Goal: Task Accomplishment & Management: Use online tool/utility

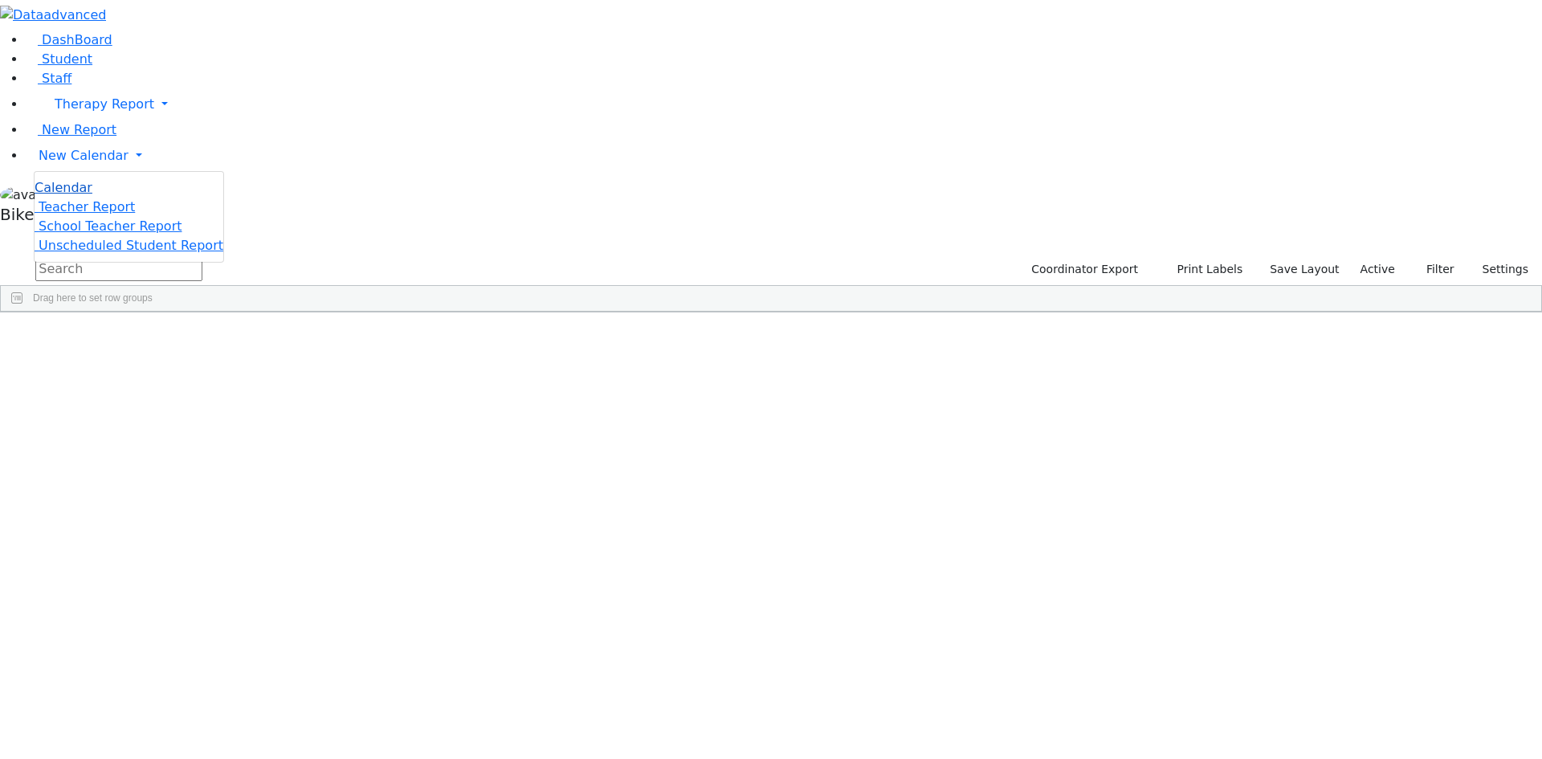
click at [60, 195] on span "Calendar" at bounding box center [64, 187] width 58 height 15
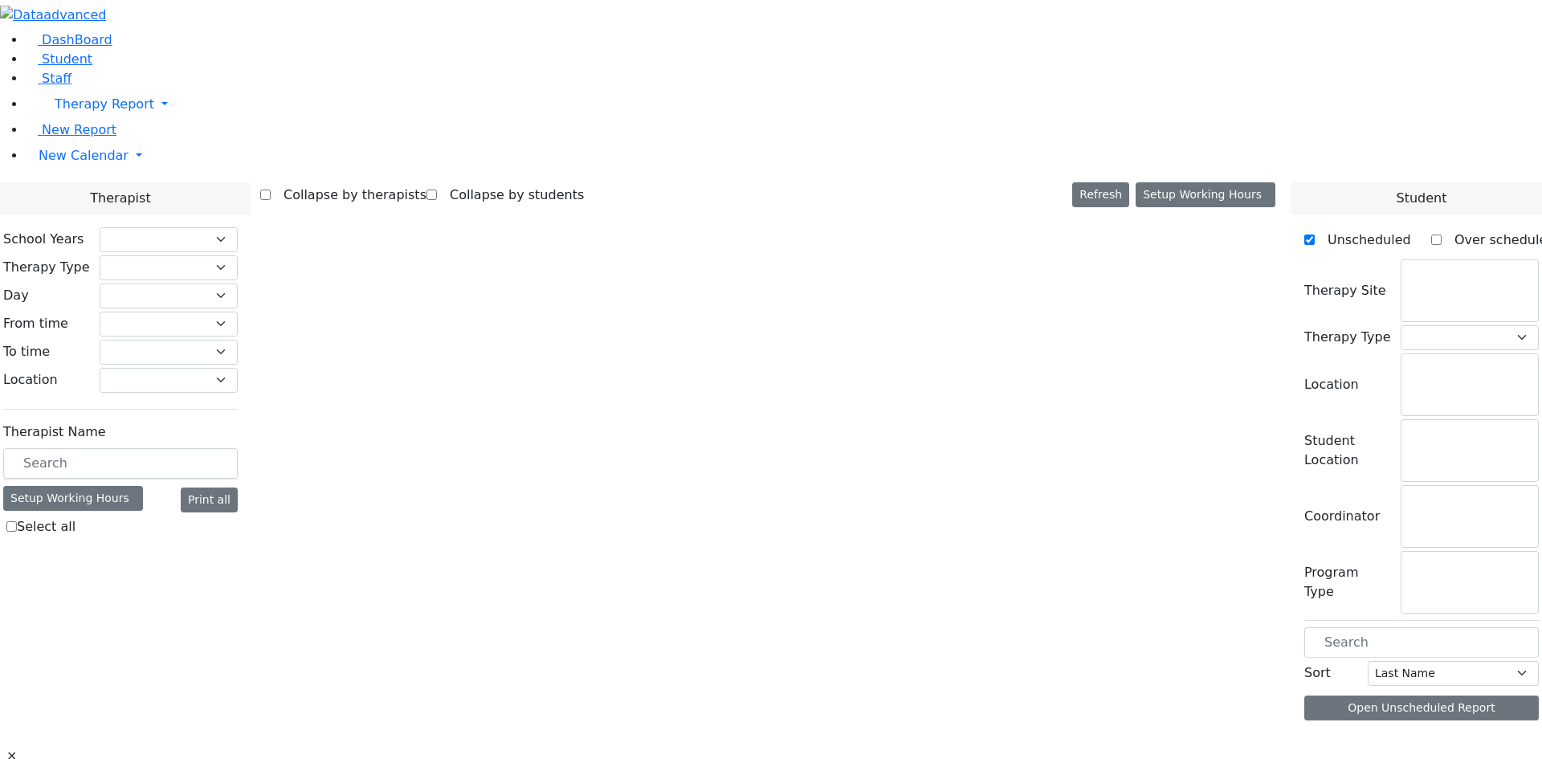
checkbox input "false"
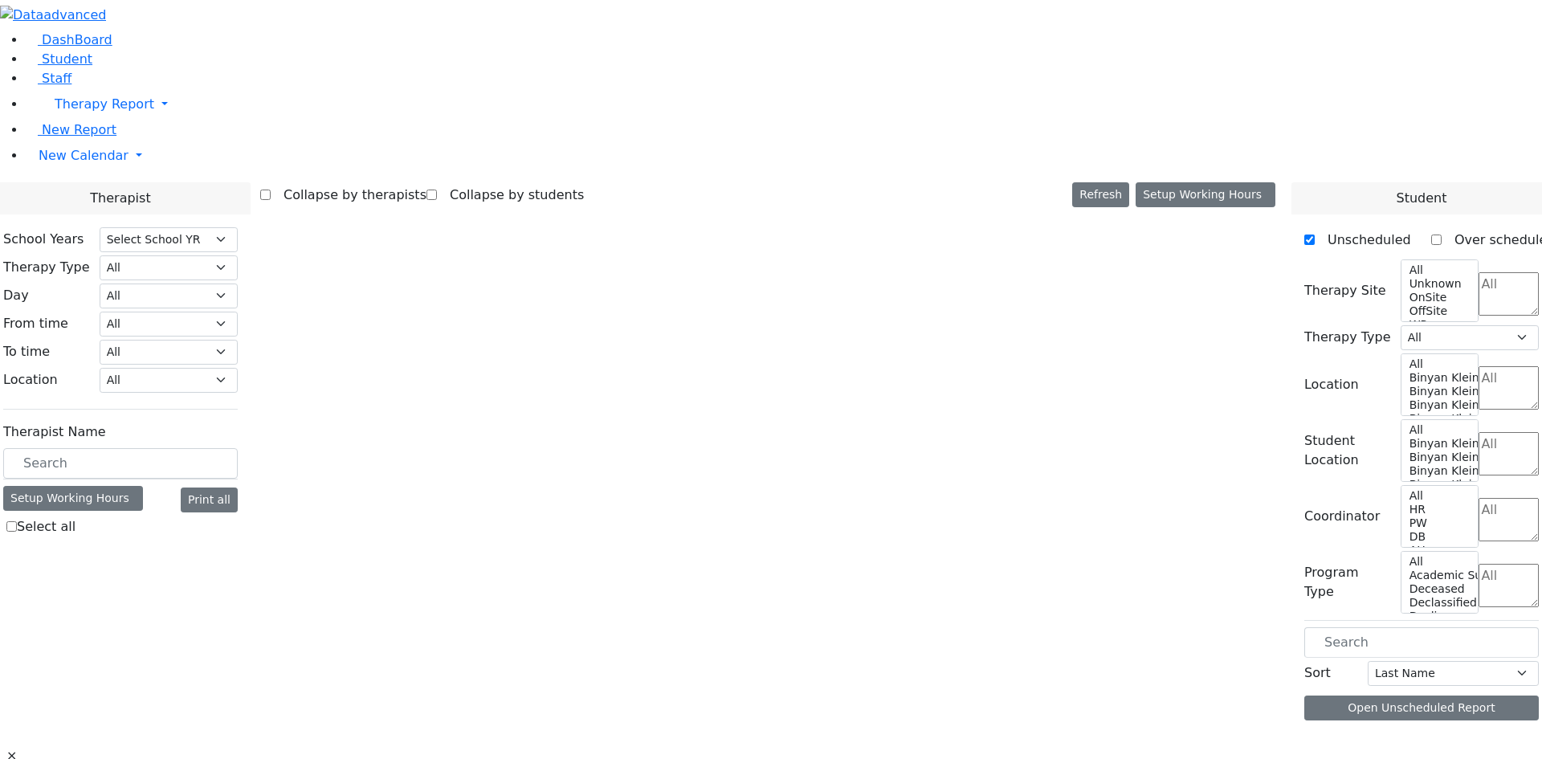
select select "212"
click at [238, 448] on input "text" at bounding box center [120, 463] width 235 height 31
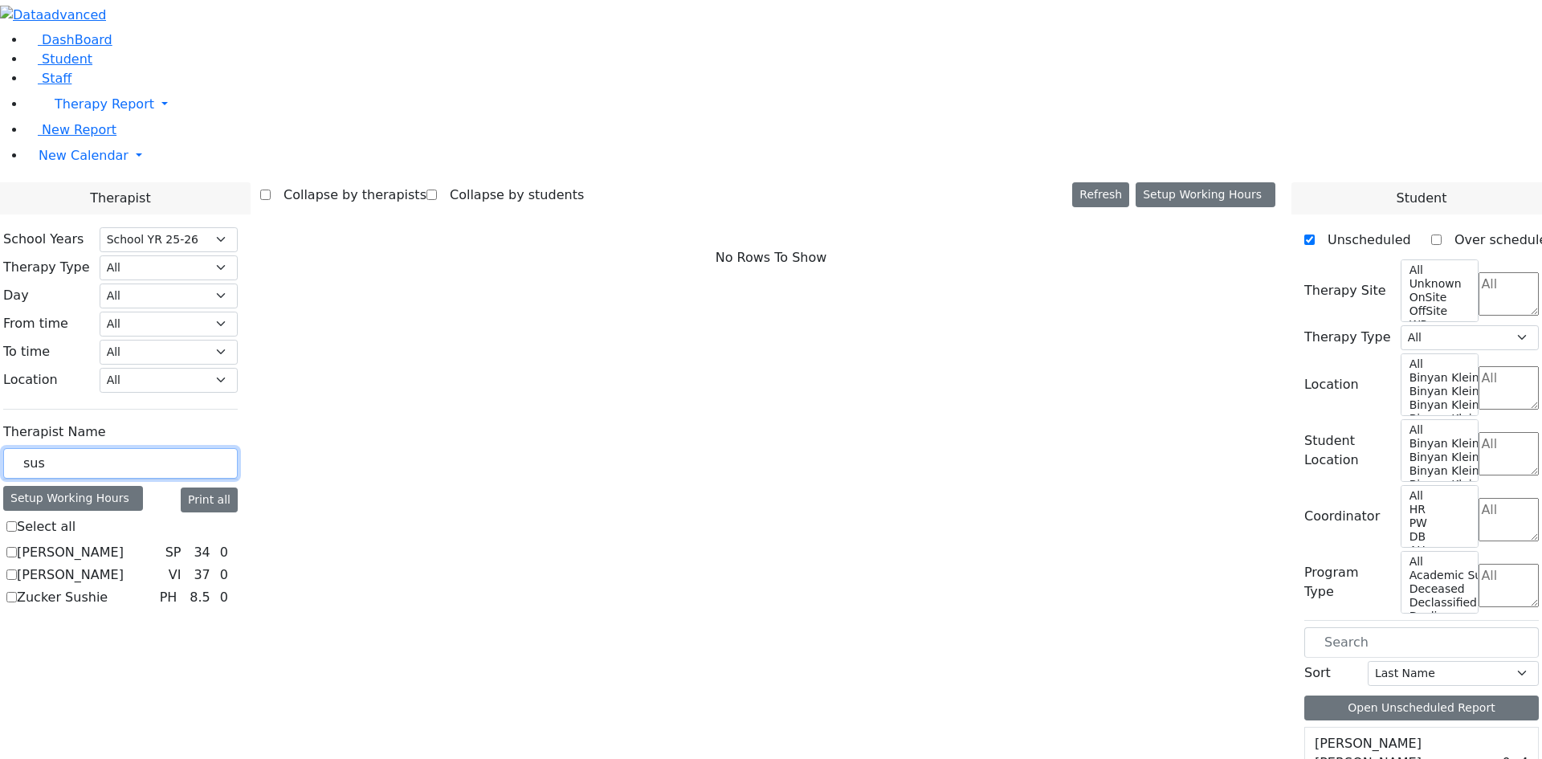
type input "suss"
checkbox input "true"
type input "sus"
checkbox input "false"
type input "sus"
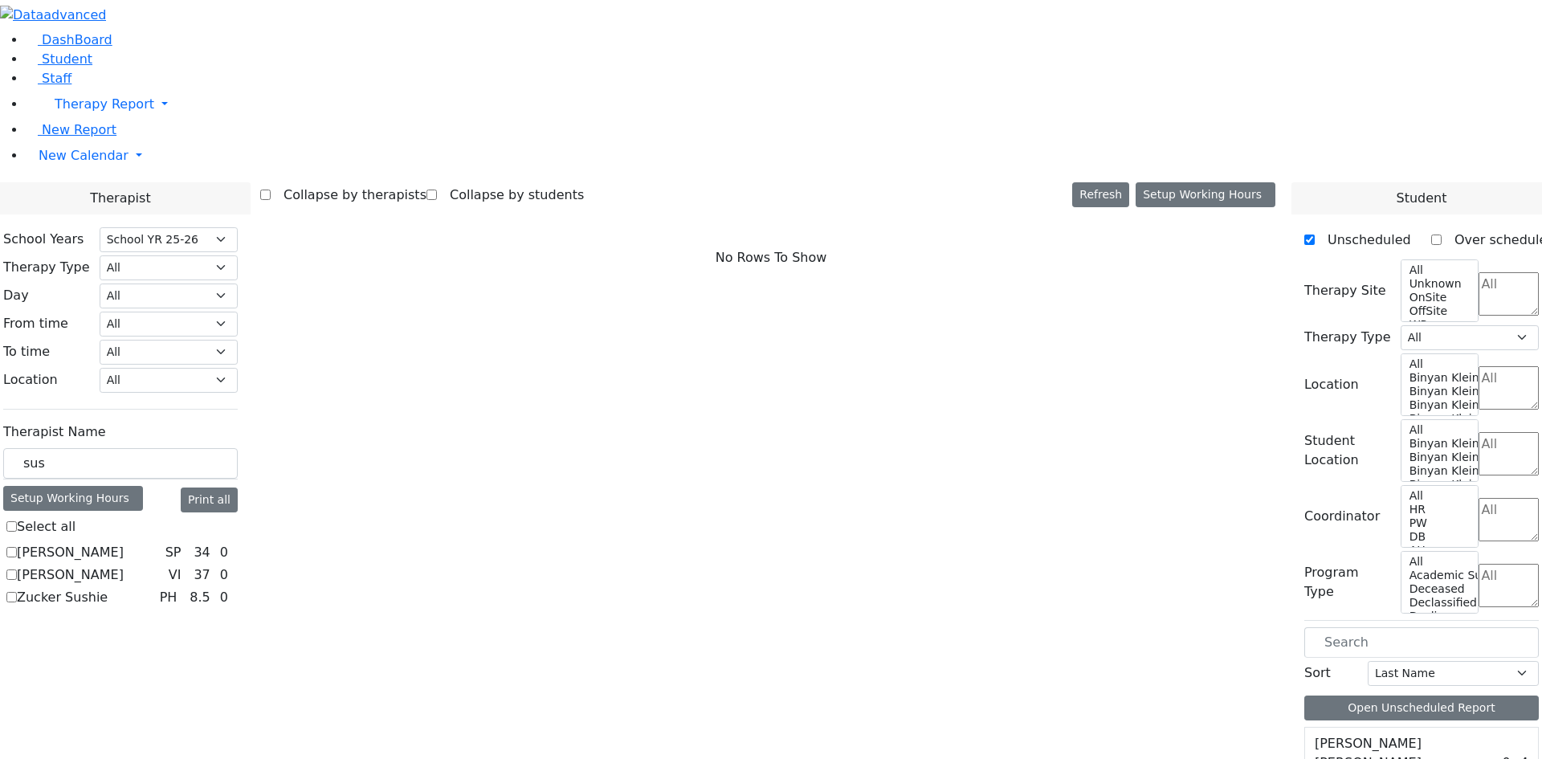
drag, startPoint x: 200, startPoint y: 400, endPoint x: 286, endPoint y: 400, distance: 86.0
click at [124, 566] on label "[PERSON_NAME]" at bounding box center [70, 575] width 107 height 19
click at [17, 570] on input "[PERSON_NAME]" at bounding box center [11, 575] width 10 height 10
checkbox input "true"
select select "4"
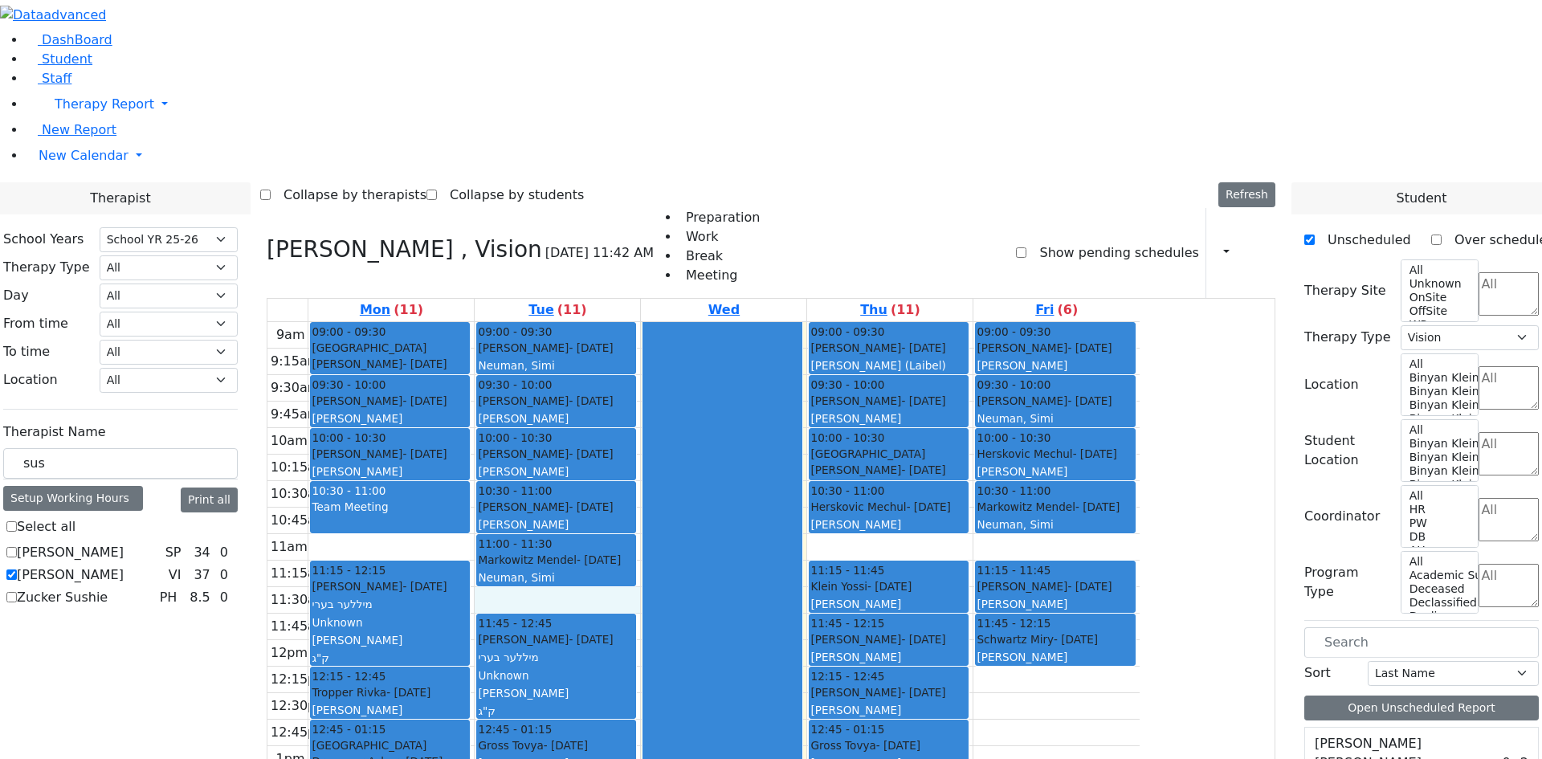
click at [702, 382] on div "9am 9:15am 9:30am 9:45am 10am 10:15am 10:30am 10:45am 11am 11:15am 11:30am 11:4…" at bounding box center [704, 640] width 872 height 636
click at [802, 322] on div at bounding box center [722, 639] width 158 height 635
click at [1140, 534] on div "9am 9:15am 9:30am 9:45am 10am 10:15am 10:30am 10:45am 11am 11:15am 11:30am 11:4…" at bounding box center [704, 640] width 872 height 636
click at [1080, 328] on div "9am 9:15am 9:30am 9:45am 10am 10:15am 10:30am 10:45am 11am 11:15am 11:30am 11:4…" at bounding box center [704, 640] width 872 height 636
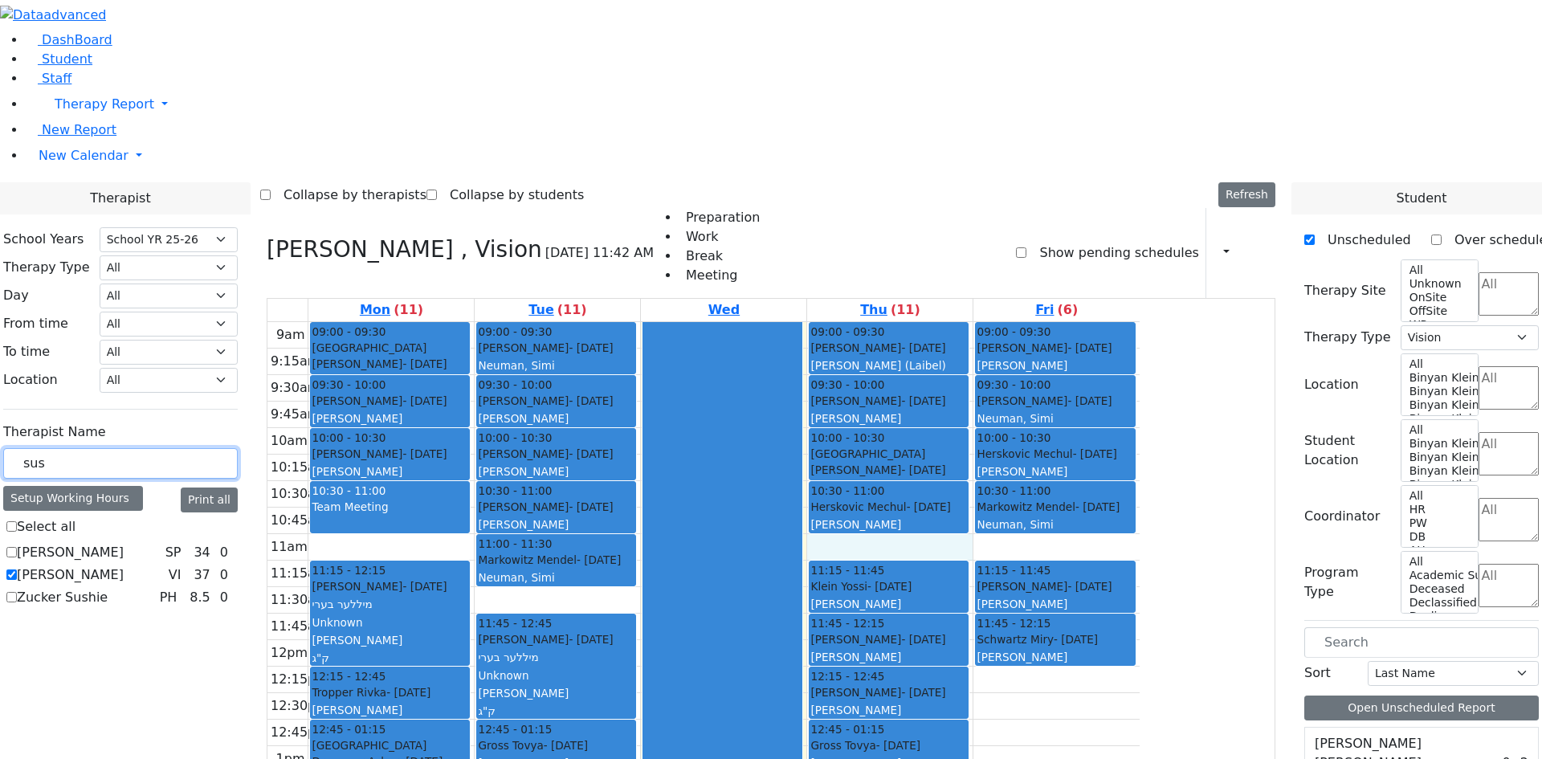
drag, startPoint x: 248, startPoint y: 274, endPoint x: 197, endPoint y: 276, distance: 51.5
click at [197, 448] on div "sus" at bounding box center [120, 463] width 235 height 31
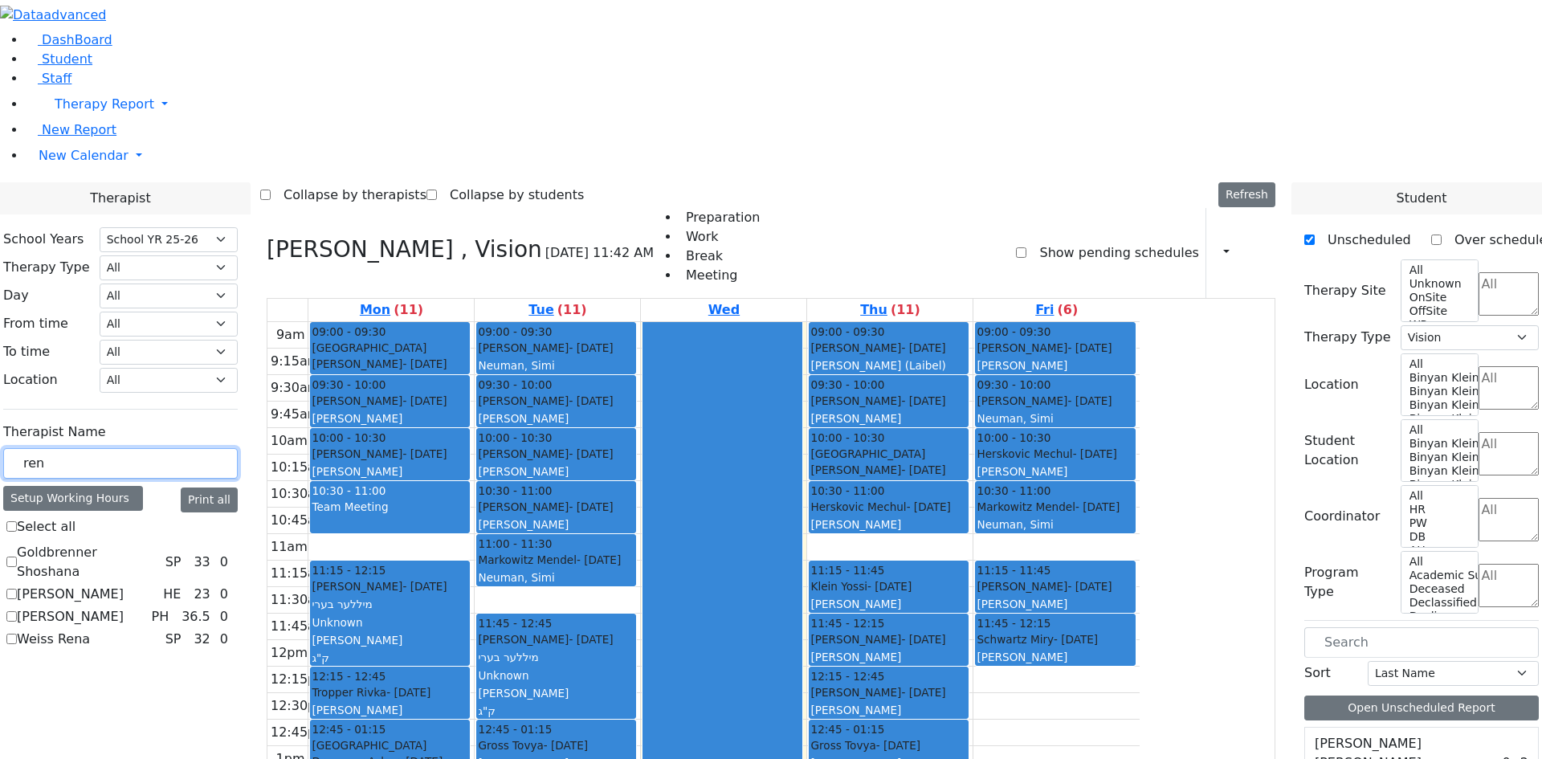
type input "ren"
click at [124, 585] on label "[PERSON_NAME]" at bounding box center [70, 594] width 107 height 19
click at [17, 589] on input "[PERSON_NAME]" at bounding box center [11, 594] width 10 height 10
checkbox input "true"
select select "5"
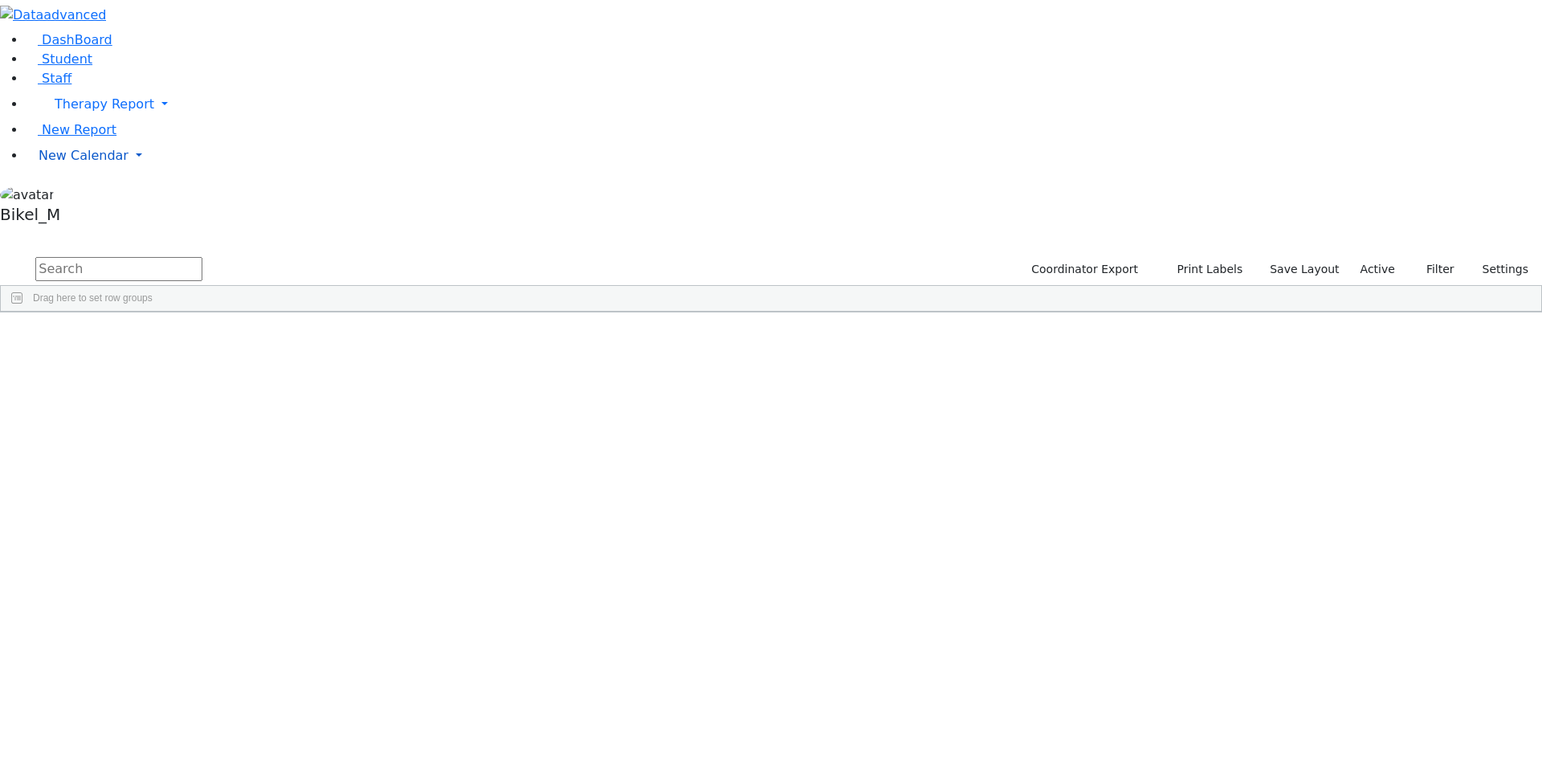
click at [70, 163] on span "New Calendar" at bounding box center [84, 155] width 90 height 15
click at [82, 198] on link "Calendar" at bounding box center [64, 187] width 58 height 19
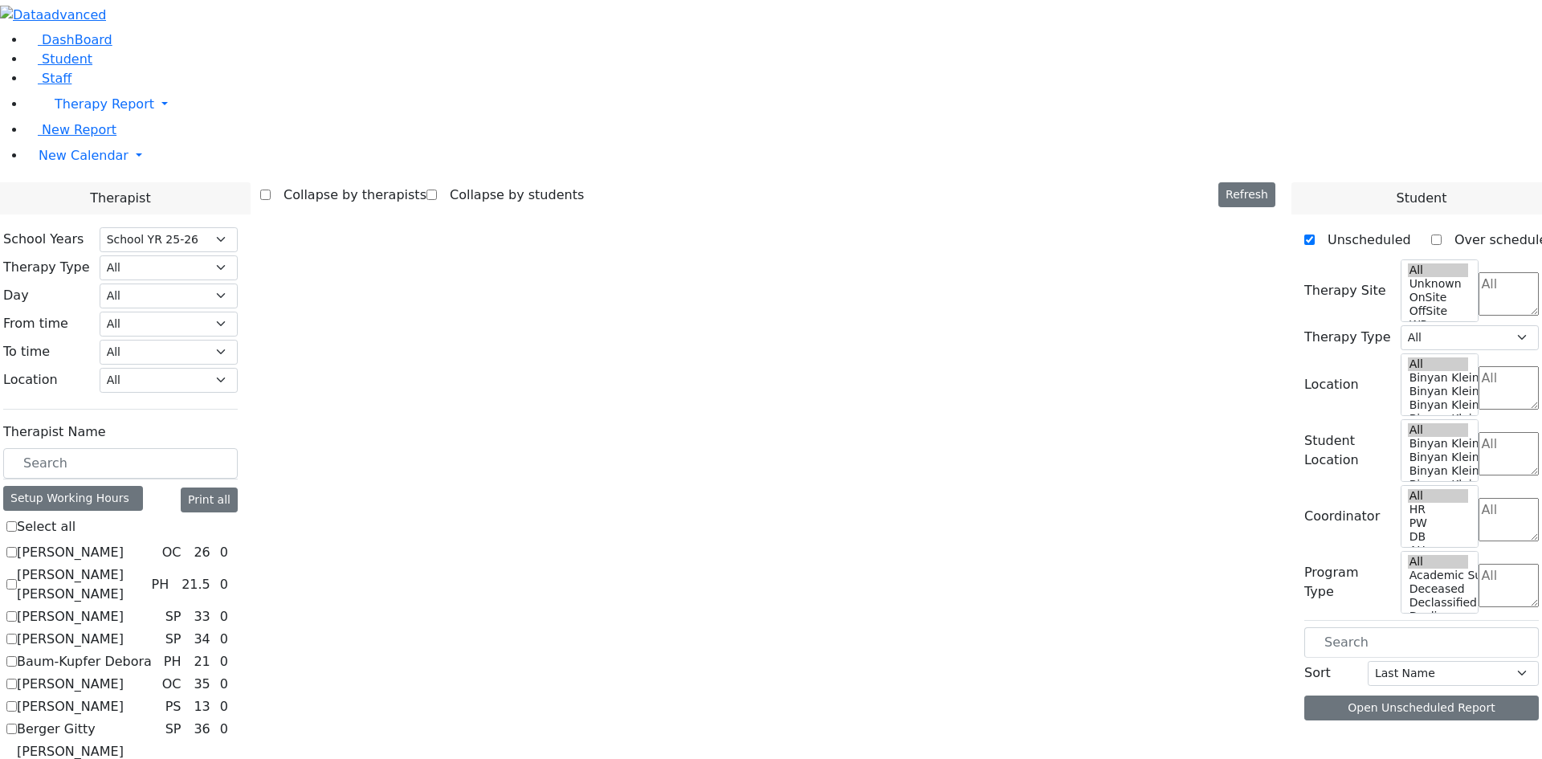
select select "212"
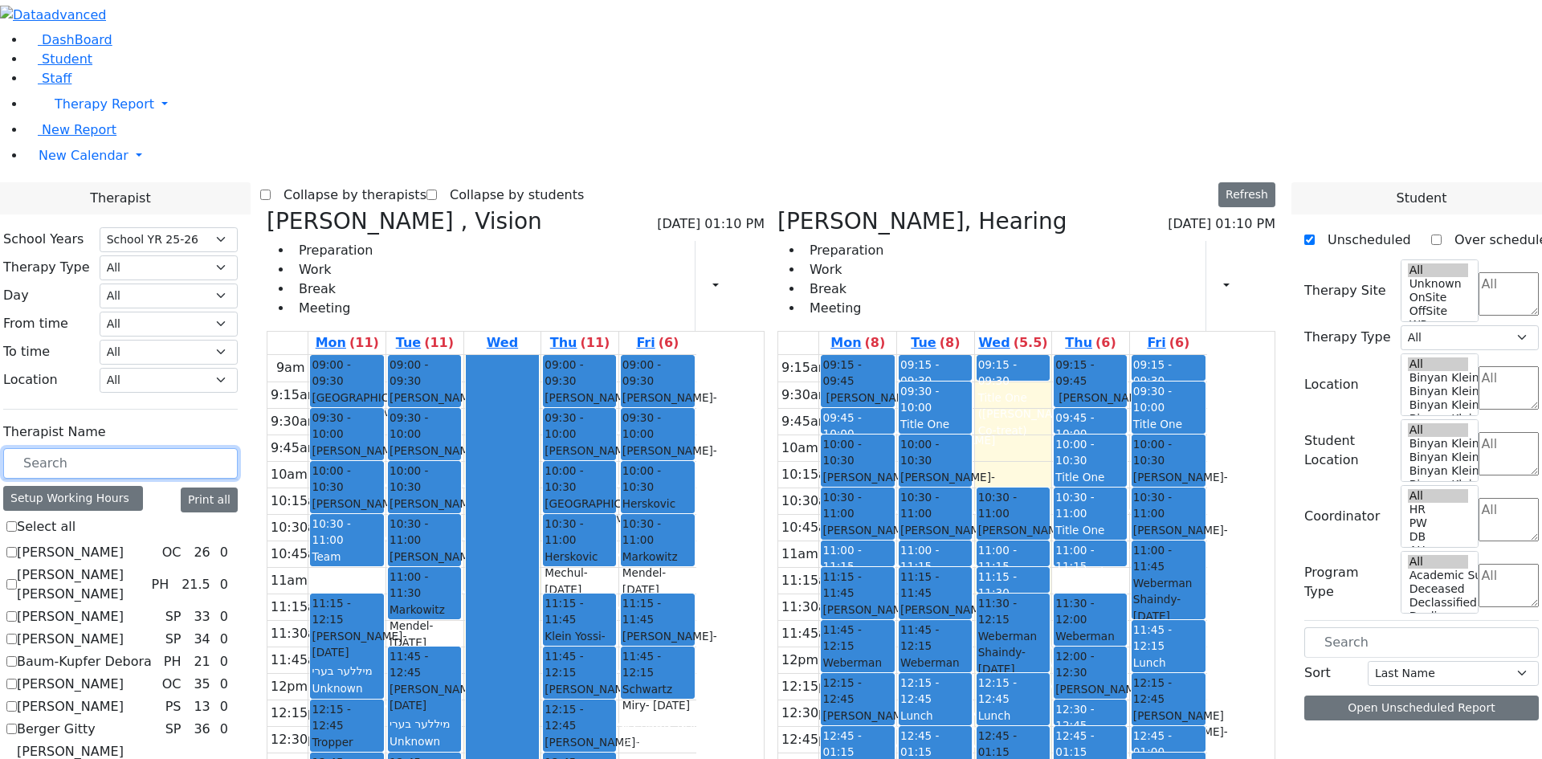
click at [238, 448] on input "text" at bounding box center [120, 463] width 235 height 31
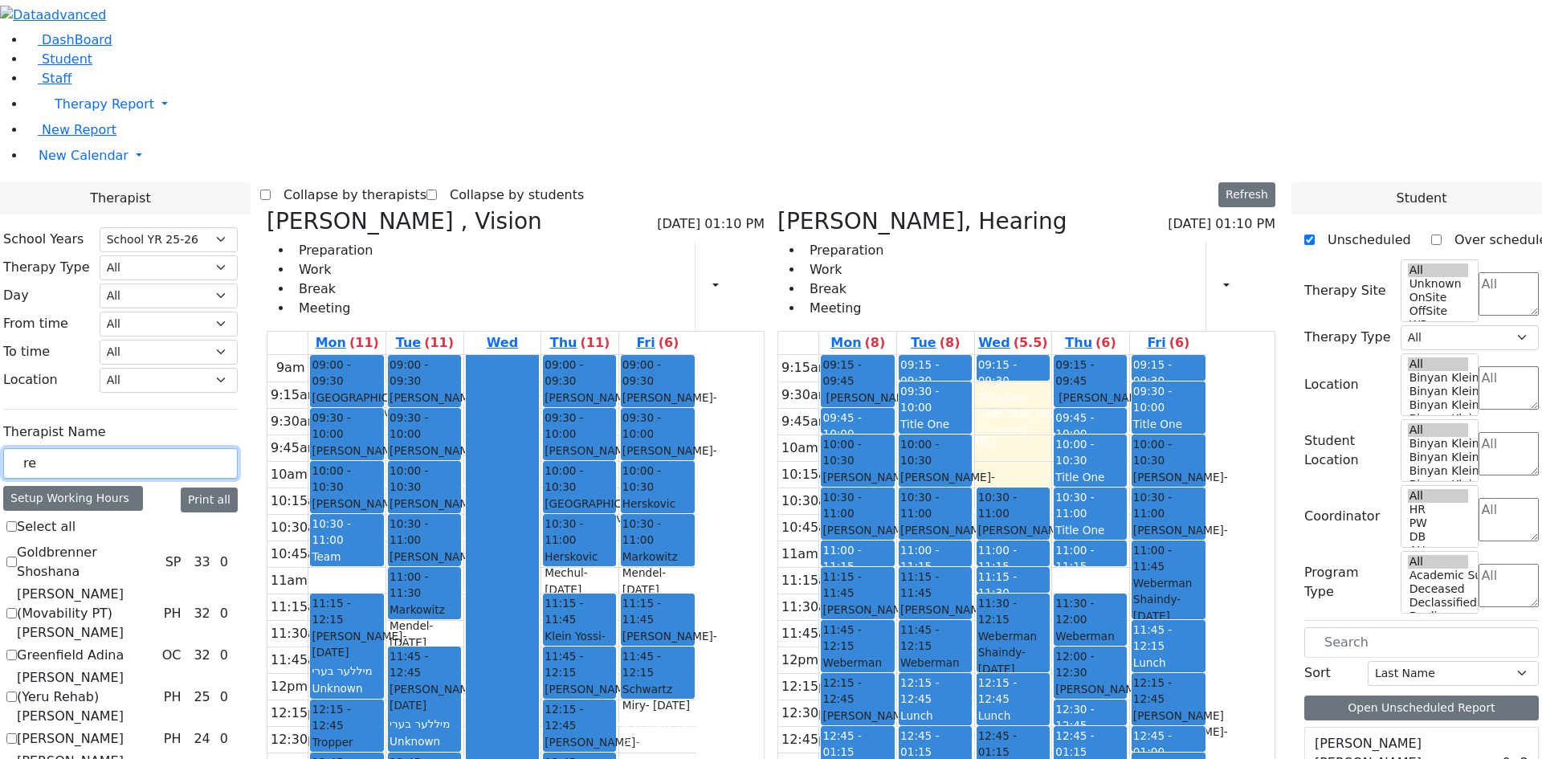
type input "re"
click at [267, 208] on icon at bounding box center [267, 221] width 0 height 27
select select "5"
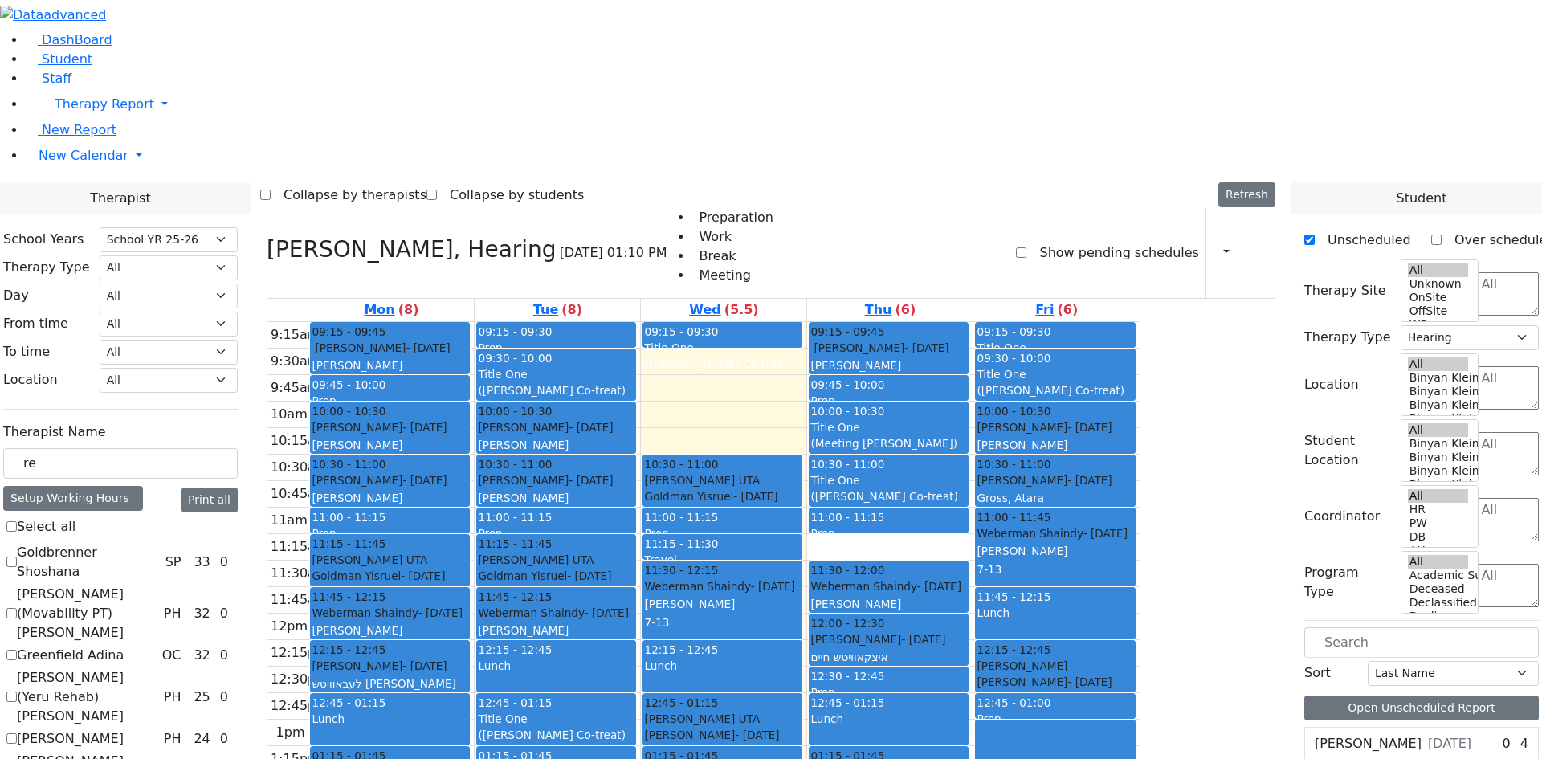
click at [887, 322] on div "9:15am 9:30am 9:45am 10am 10:15am 10:30am 10:45am 11am 11:15am 11:30am 11:45am …" at bounding box center [704, 640] width 872 height 636
click at [143, 486] on div "Setup Working Hours" at bounding box center [73, 498] width 140 height 25
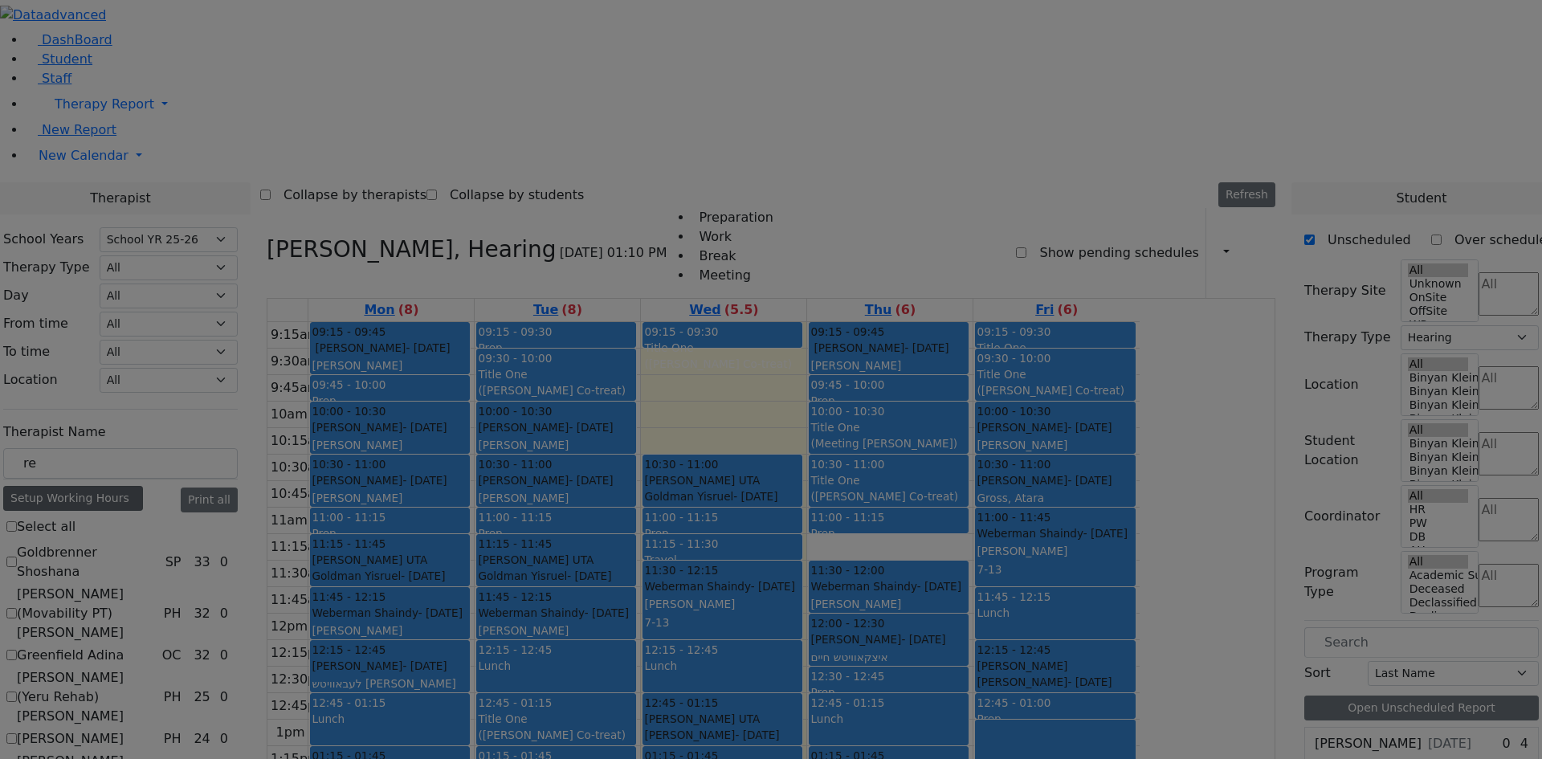
click at [0, 0] on div "Abramczyk ZC OC Abramsky Sara Chana PH Asok Pradeep SP Auslander Susanne SP" at bounding box center [0, 0] width 0 height 0
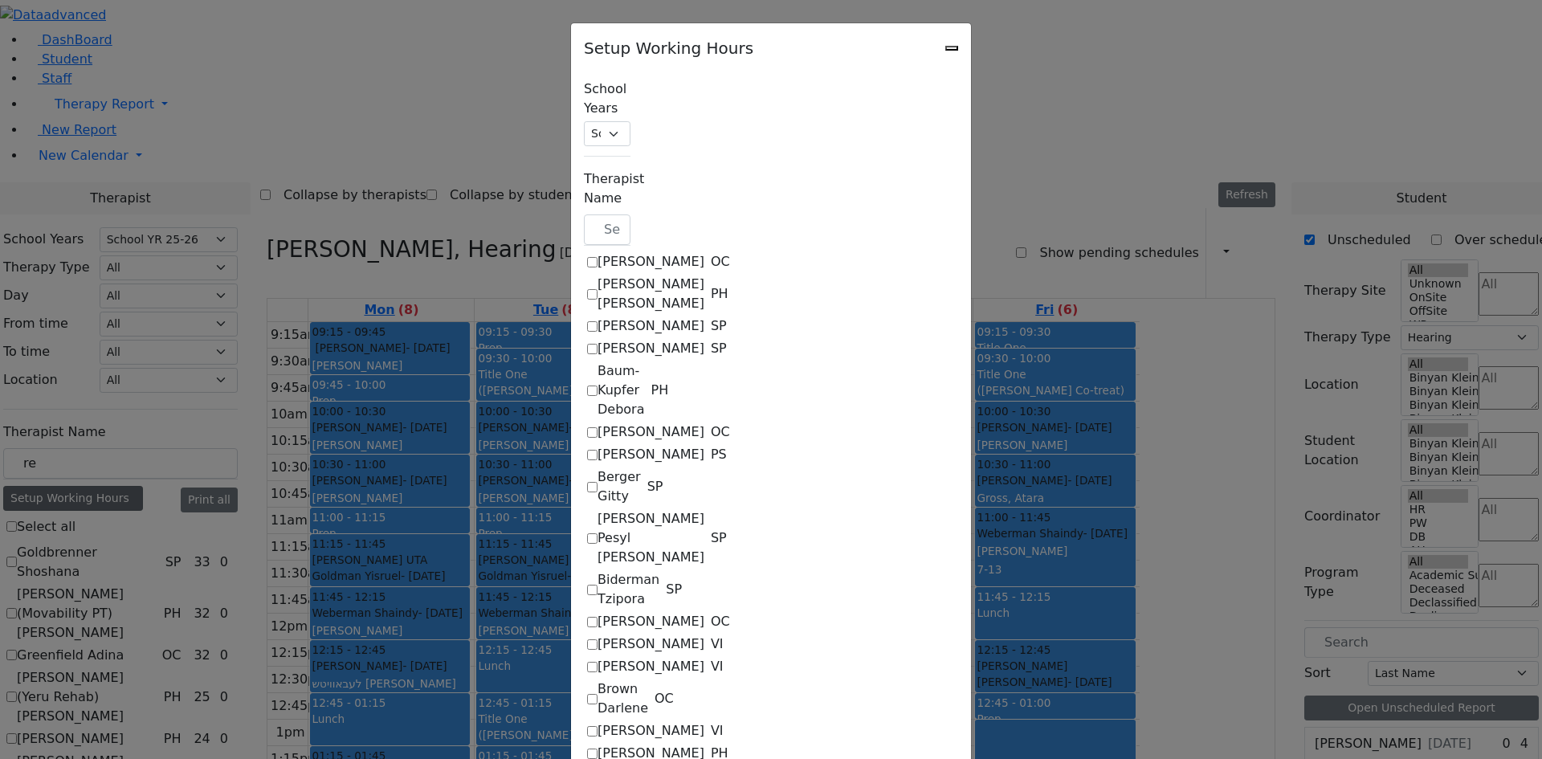
checkbox input "true"
select select "09:15:00"
select select "15:15:00"
select select "1"
select select "15:00:00"
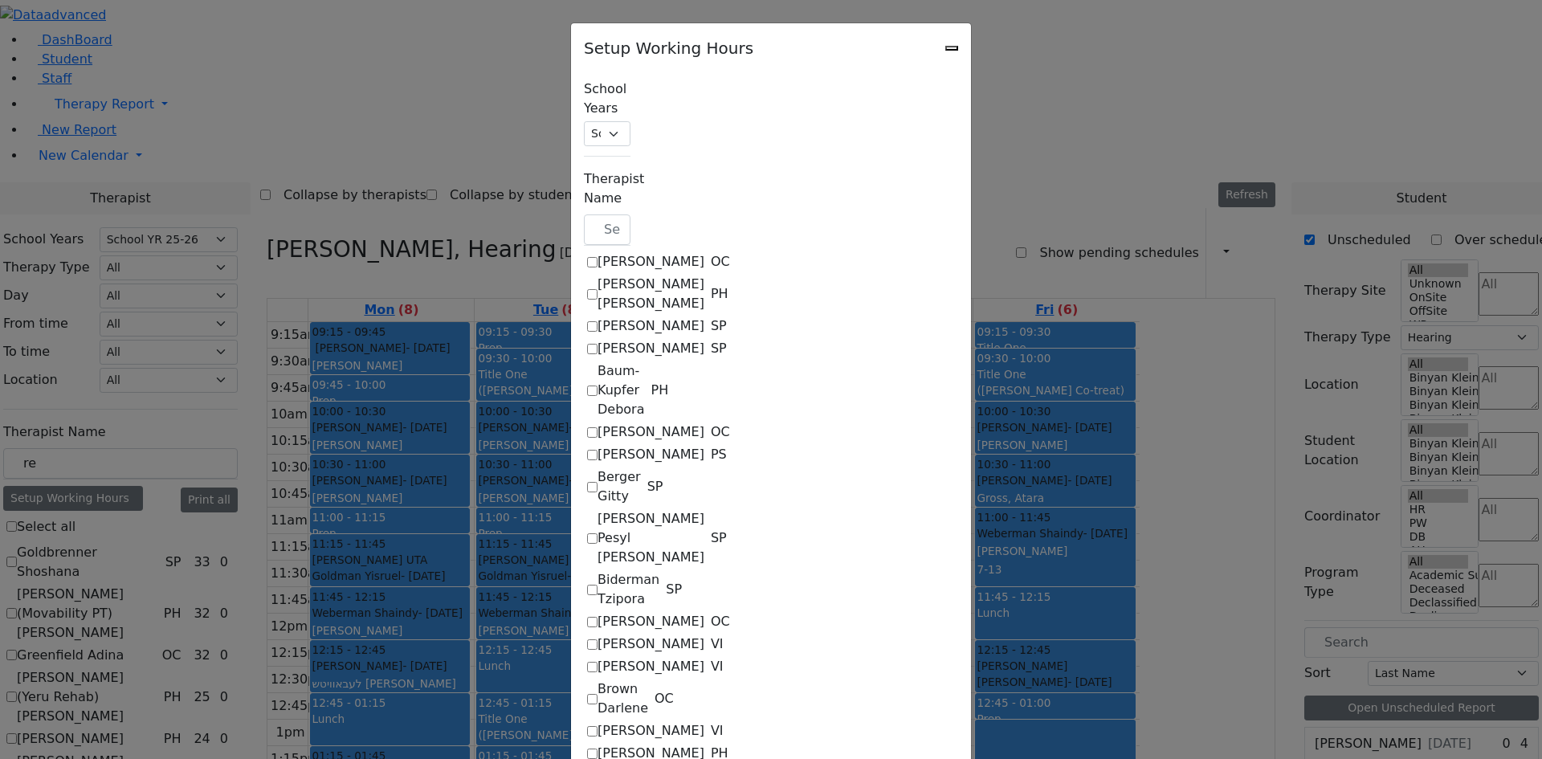
select select "19:00:00"
select select "09:15:00"
select select "15:15:00"
select select "1"
select select "15:00:00"
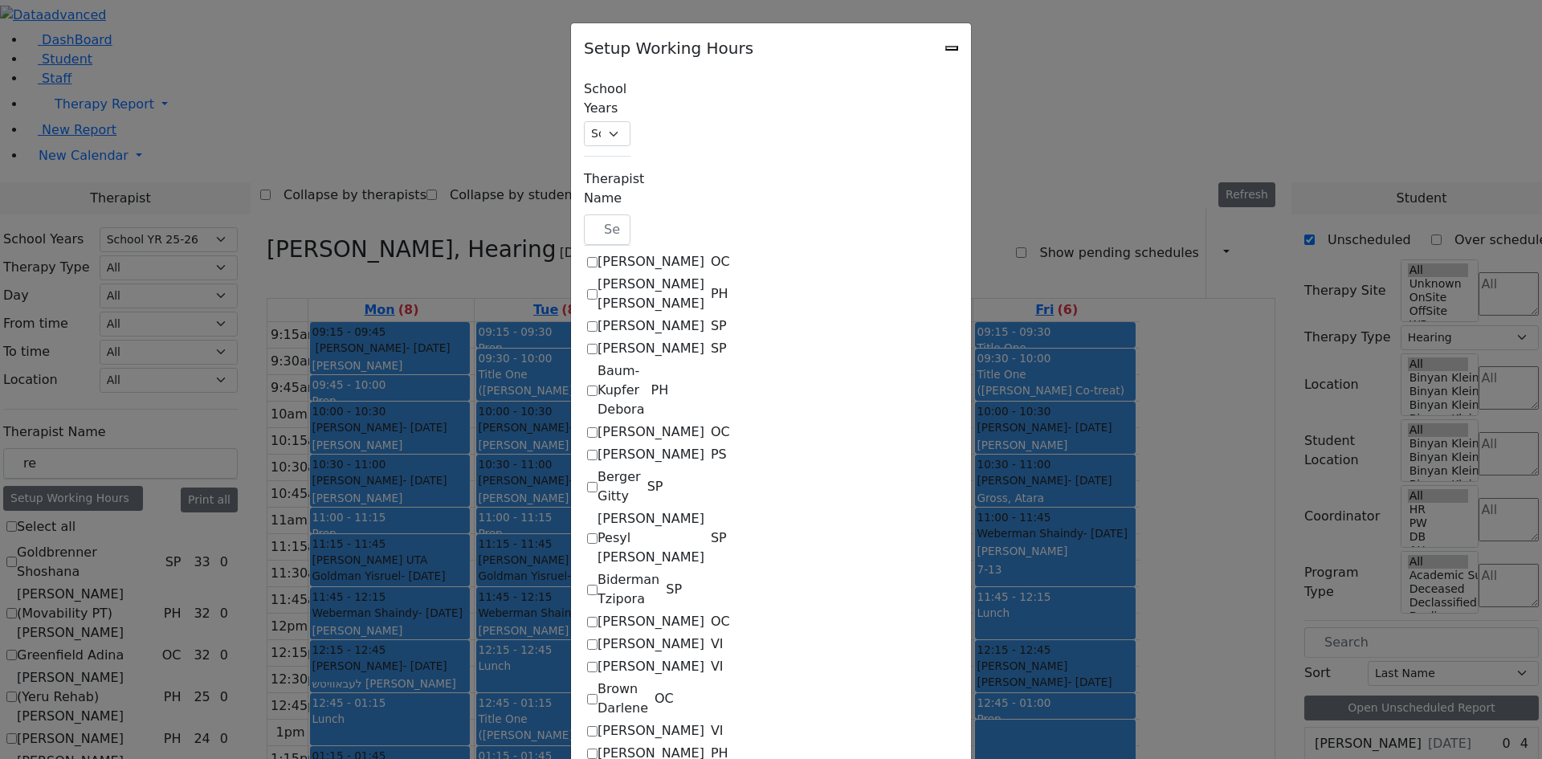
select select "19:00:00"
select select "09:15:00"
select select "15:15:00"
select select "1"
select select "15:00:00"
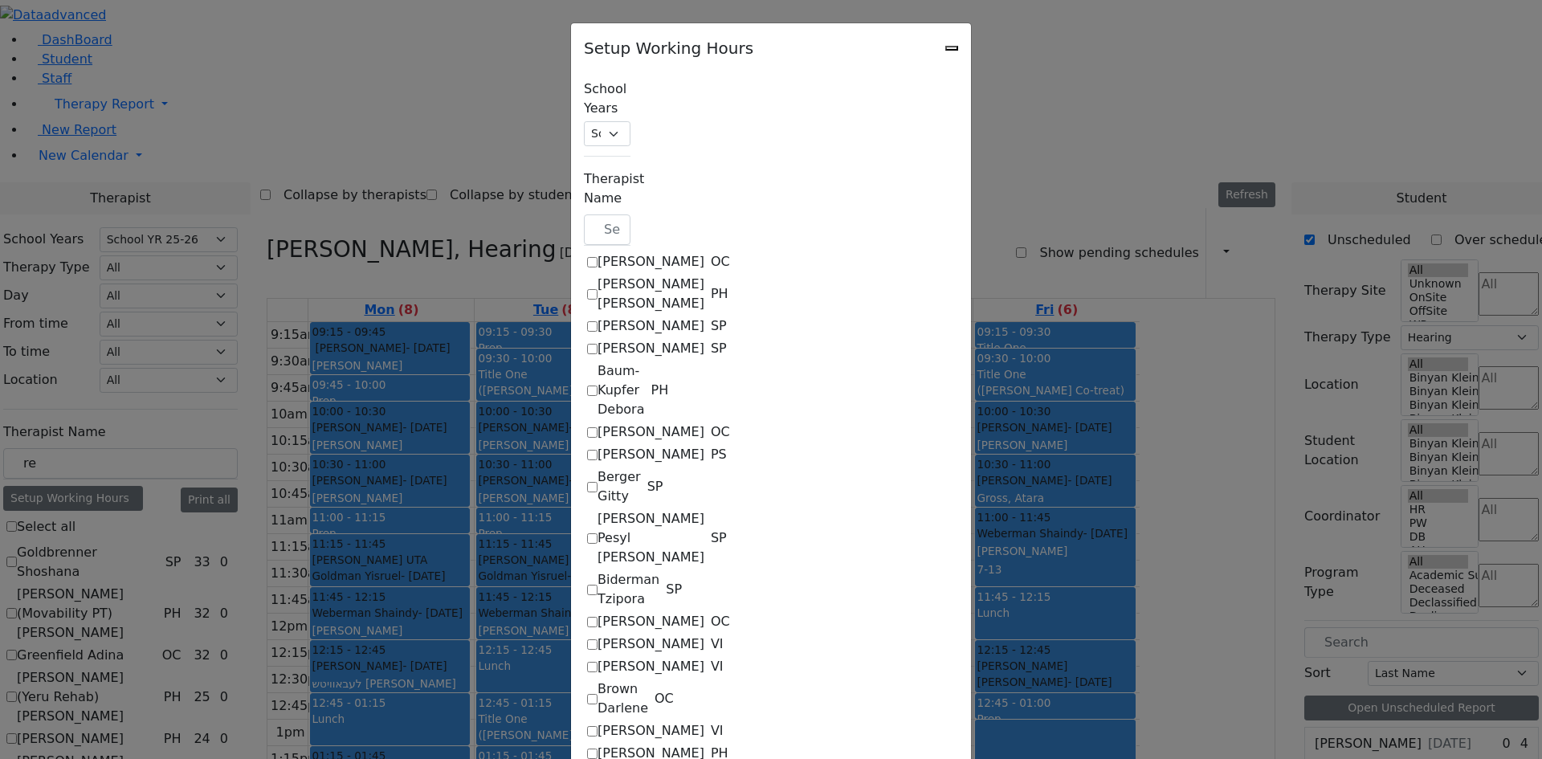
select select "19:00:00"
select select "09:15:00"
select select "15:15:00"
select select "1"
select select "15:00:00"
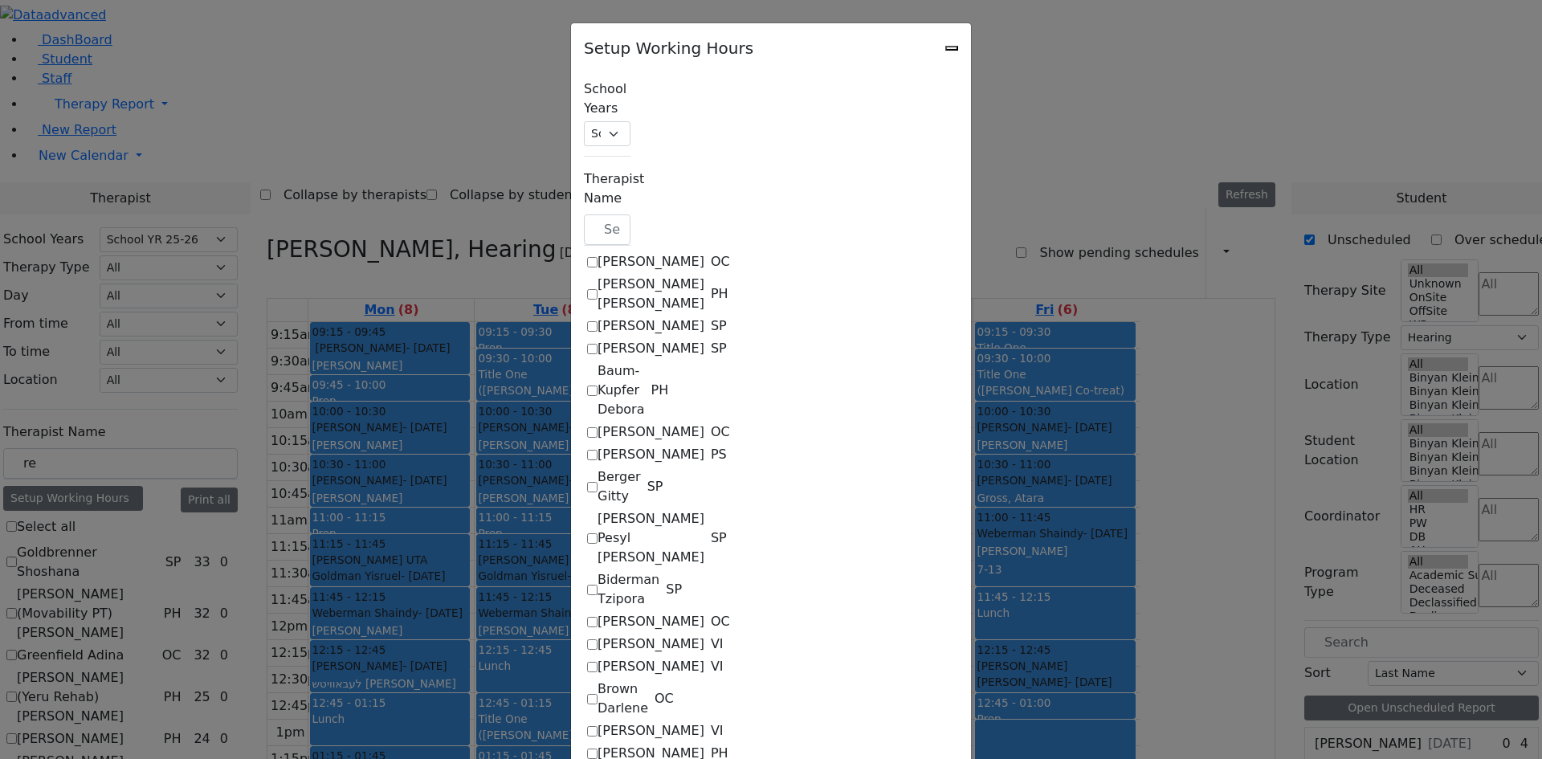
select select "19:00:00"
select select "09:15:00"
select select "13:00:00"
select select "1"
select select "15:00:00"
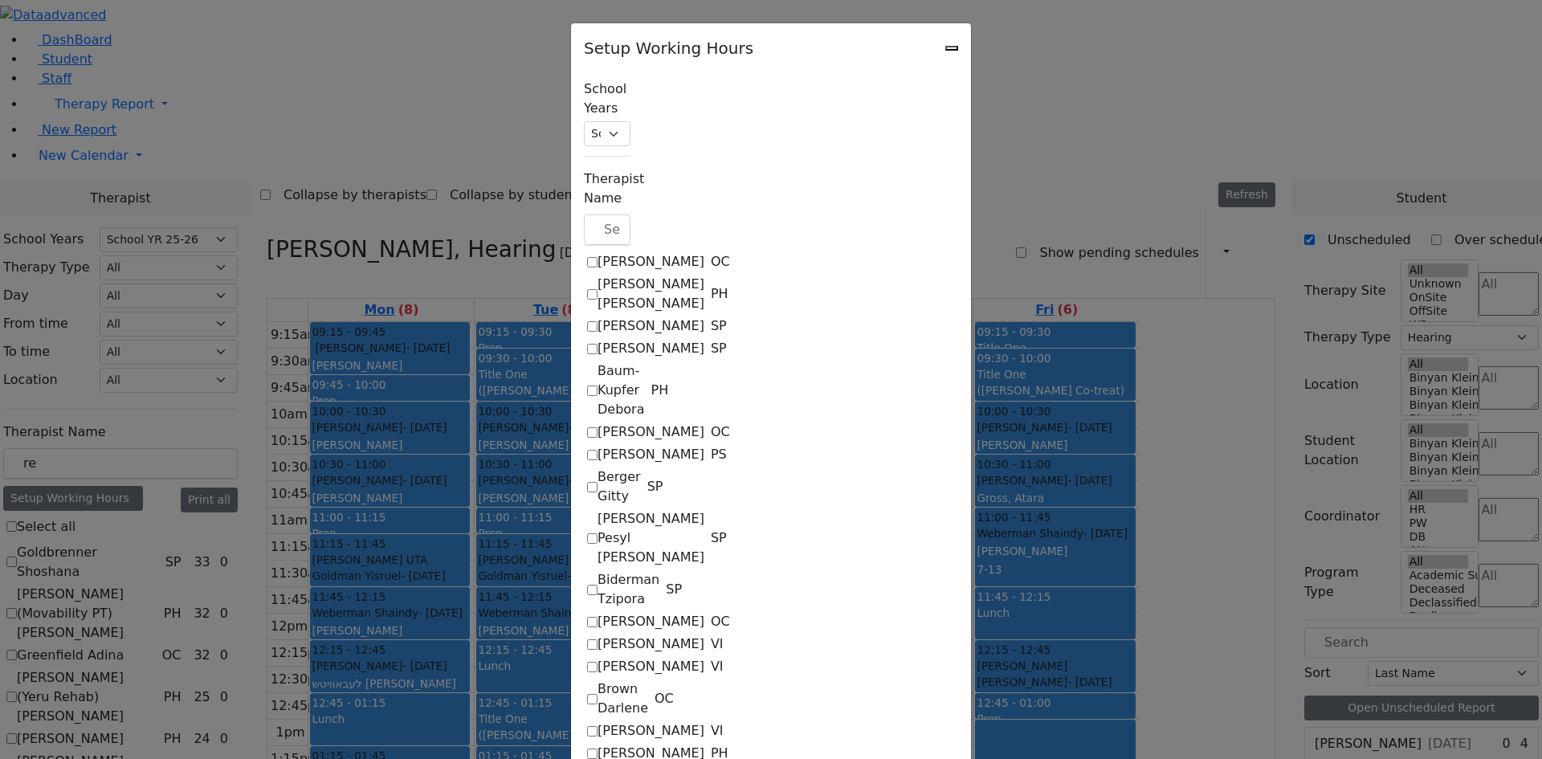
select select "19:00:00"
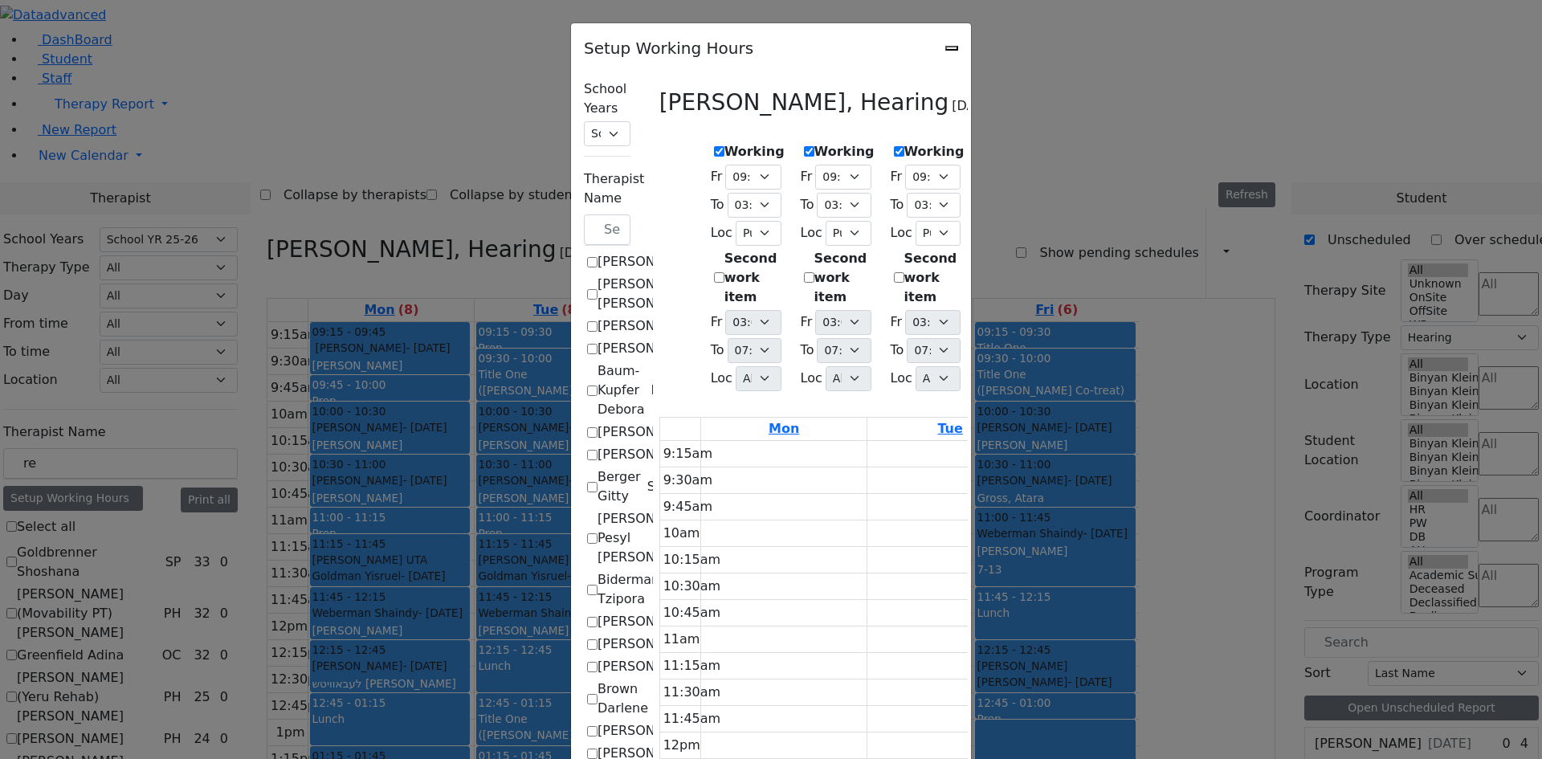
click at [952, 48] on icon "Close" at bounding box center [952, 48] width 0 height 0
checkbox input "false"
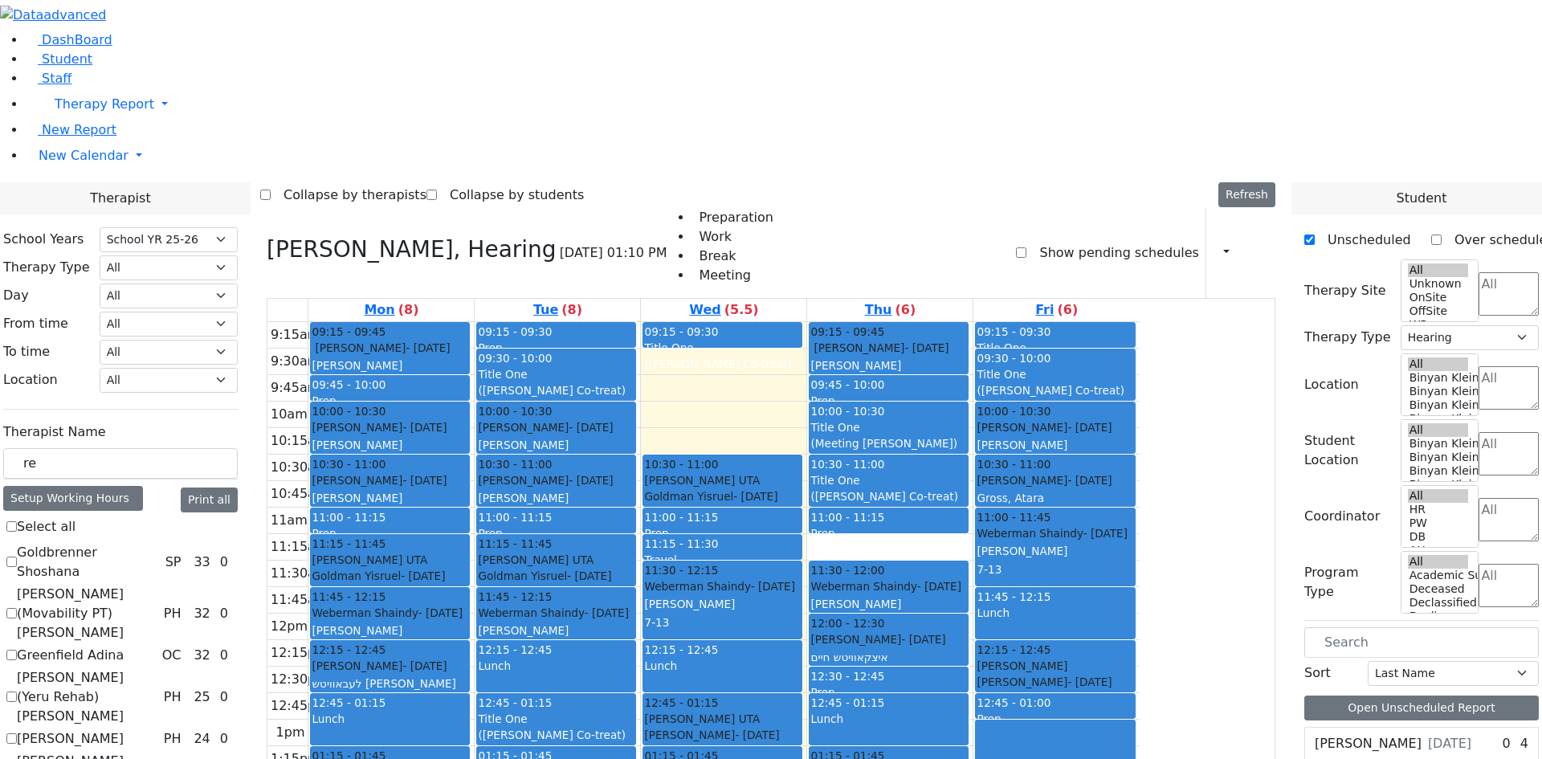
click at [946, 645] on div "9:15am 9:30am 9:45am 10am 10:15am 10:30am 10:45am 11am 11:15am 11:30am 11:45am …" at bounding box center [704, 640] width 872 height 636
click at [1027, 647] on div "9:15am 9:30am 9:45am 10am 10:15am 10:30am 10:45am 11am 11:15am 11:30am 11:45am …" at bounding box center [704, 640] width 872 height 636
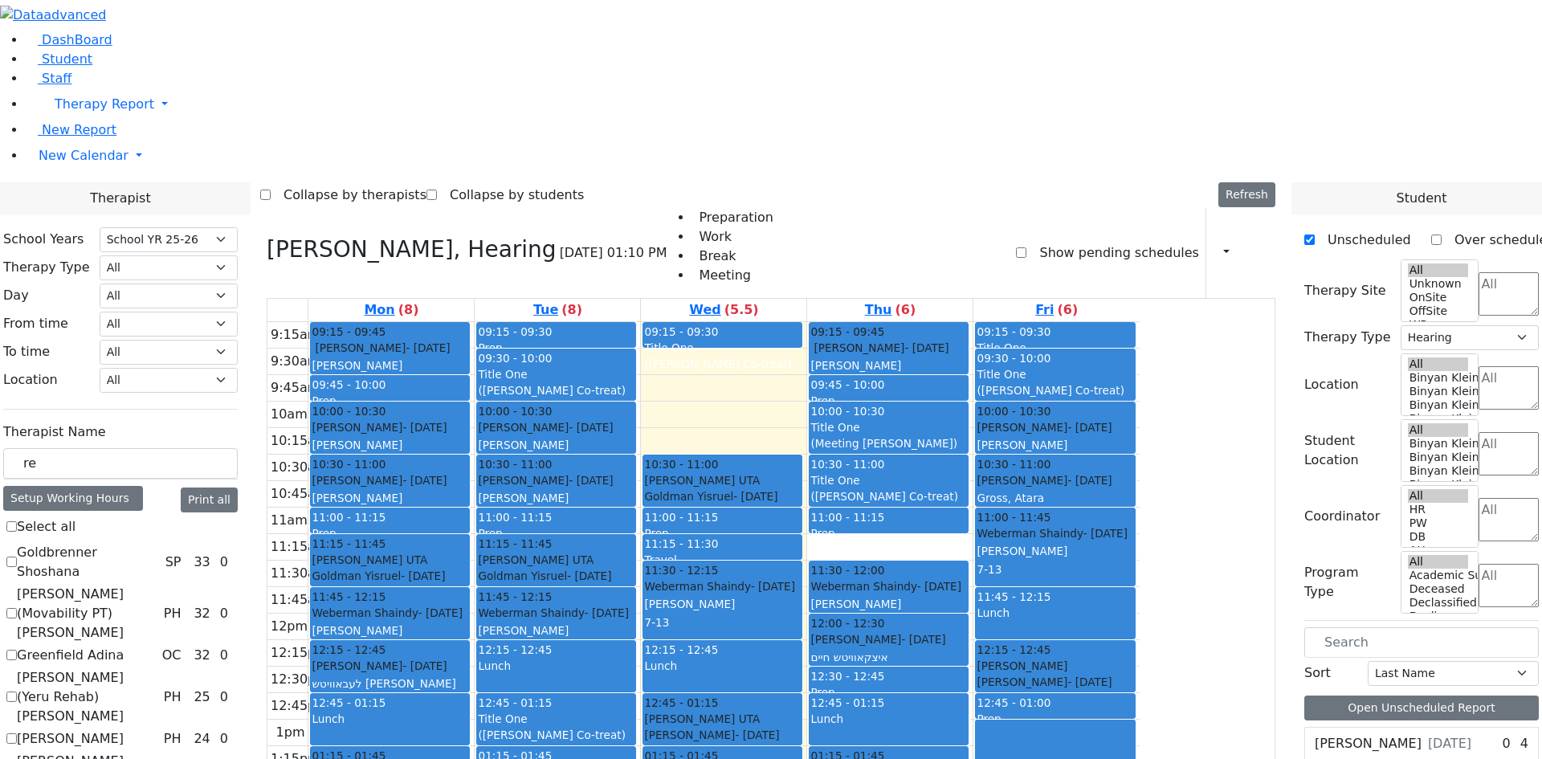
click at [1101, 609] on div "9:15am 9:30am 9:45am 10am 10:15am 10:30am 10:45am 11am 11:15am 11:30am 11:45am …" at bounding box center [704, 640] width 872 height 636
drag, startPoint x: 1072, startPoint y: 678, endPoint x: 1068, endPoint y: 607, distance: 70.8
click at [1068, 607] on div "9:15am 9:30am 9:45am 10am 10:15am 10:30am 10:45am 11am 11:15am 11:30am 11:45am …" at bounding box center [704, 640] width 872 height 636
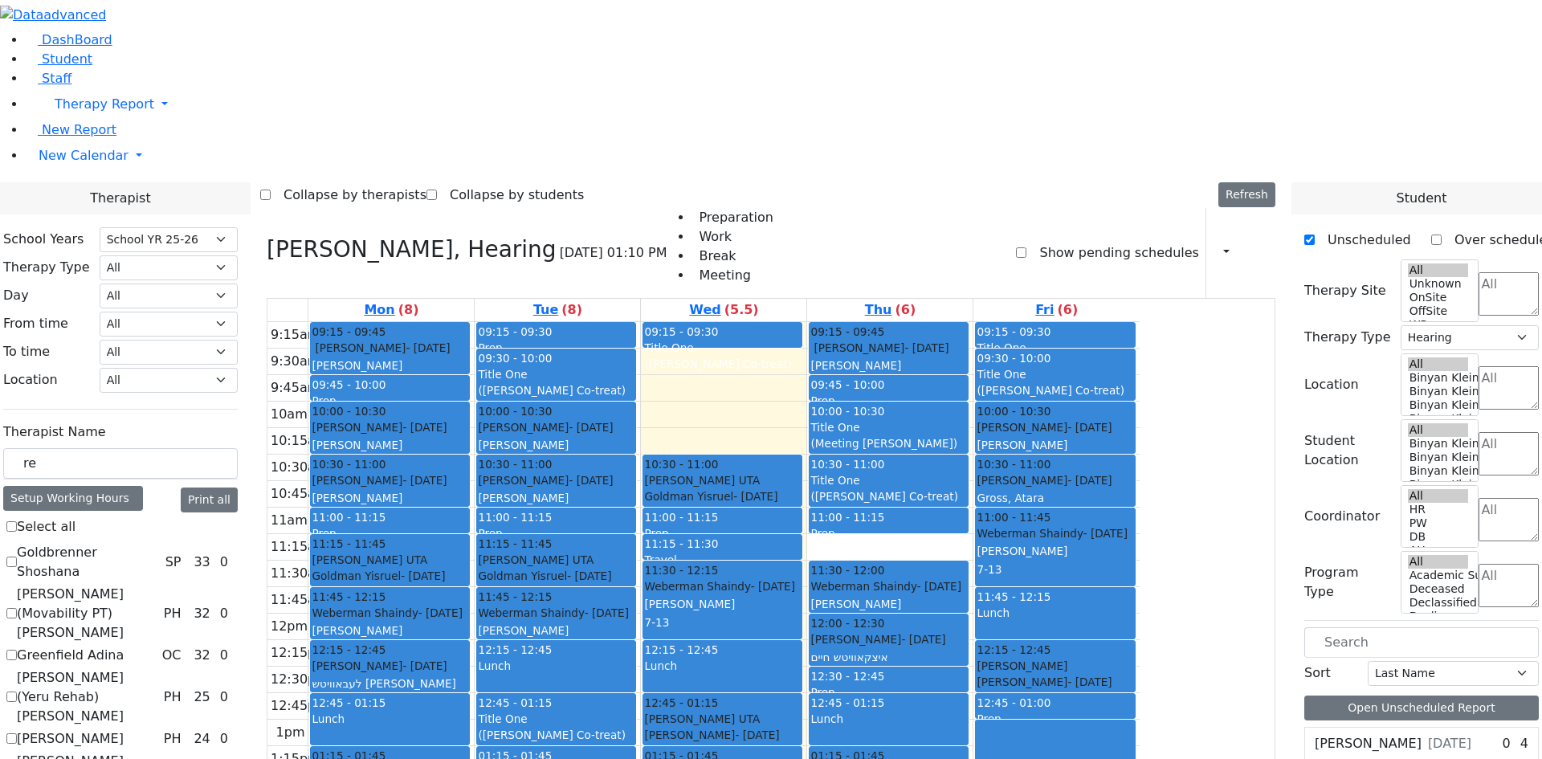
click at [1064, 587] on div "9:15am 9:30am 9:45am 10am 10:15am 10:30am 10:45am 11am 11:15am 11:30am 11:45am …" at bounding box center [704, 640] width 872 height 636
click at [238, 448] on input "re" at bounding box center [120, 463] width 235 height 31
drag, startPoint x: 231, startPoint y: 287, endPoint x: 187, endPoint y: 288, distance: 43.4
click at [187, 288] on div "School Years Select School YR Summer YR 25 School YR 25-26 Summer YR 25 School …" at bounding box center [120, 555] width 260 height 682
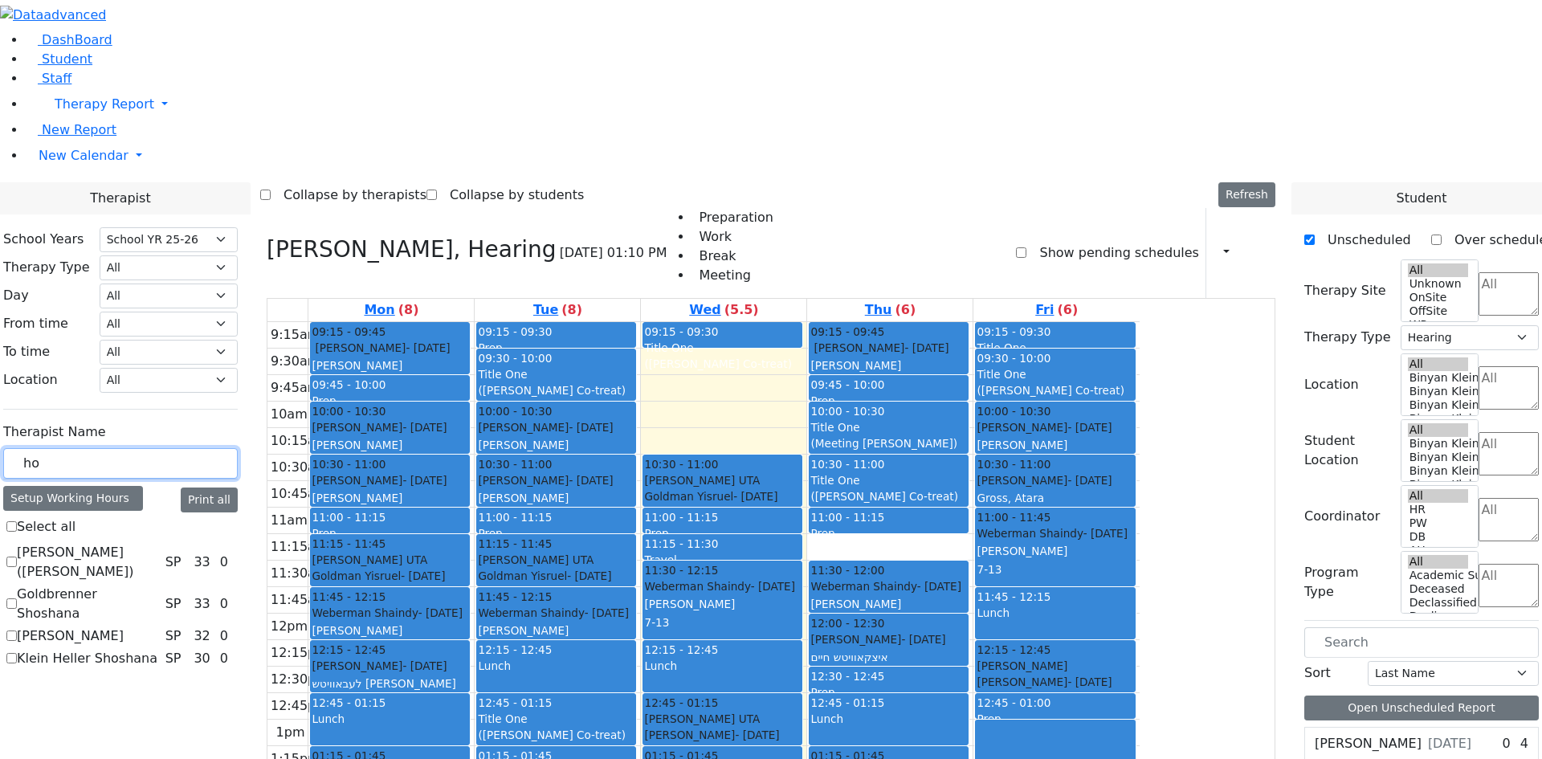
type input "hoe"
checkbox input "true"
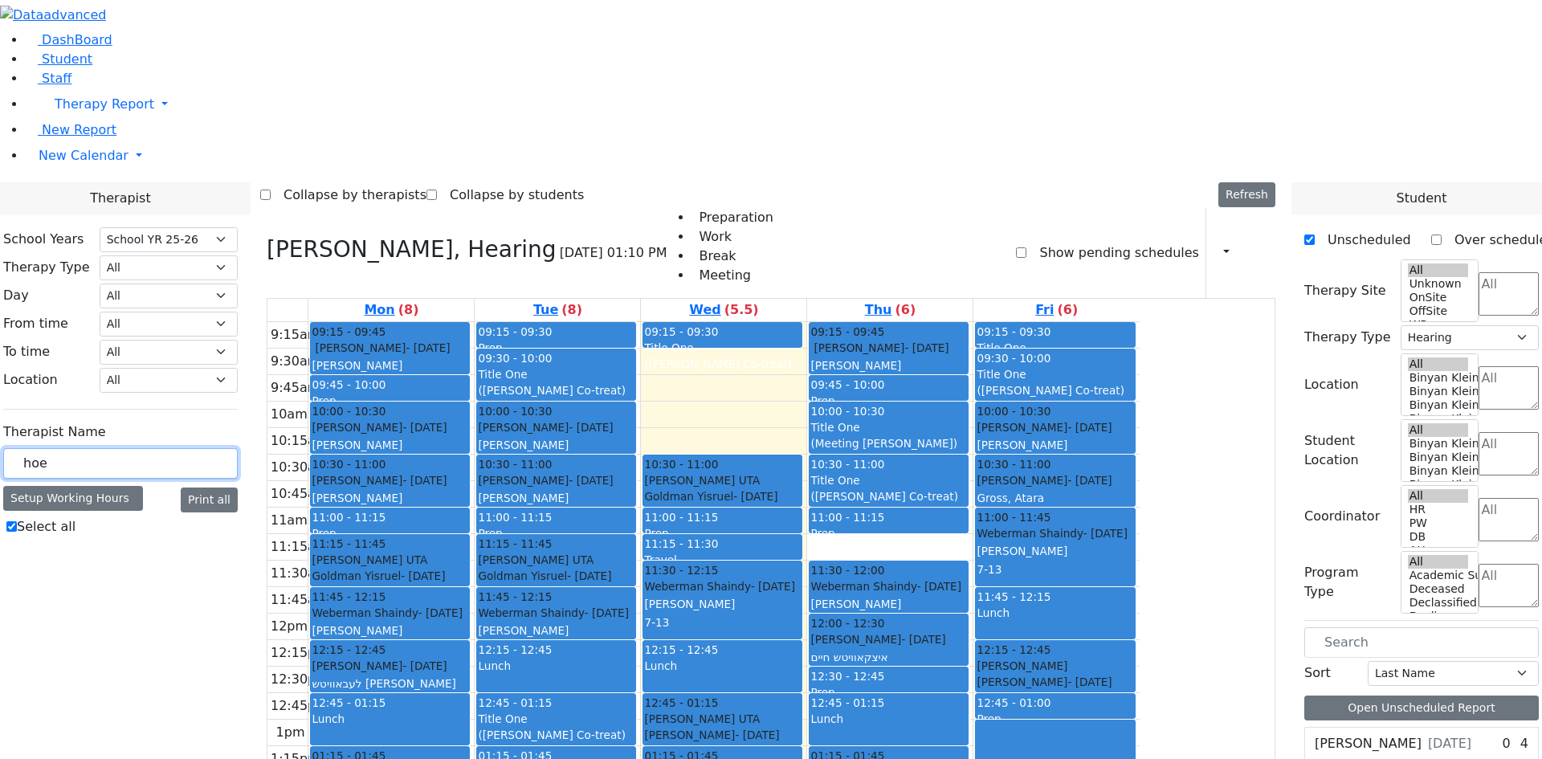
type input "ho"
checkbox input "false"
type input "hor"
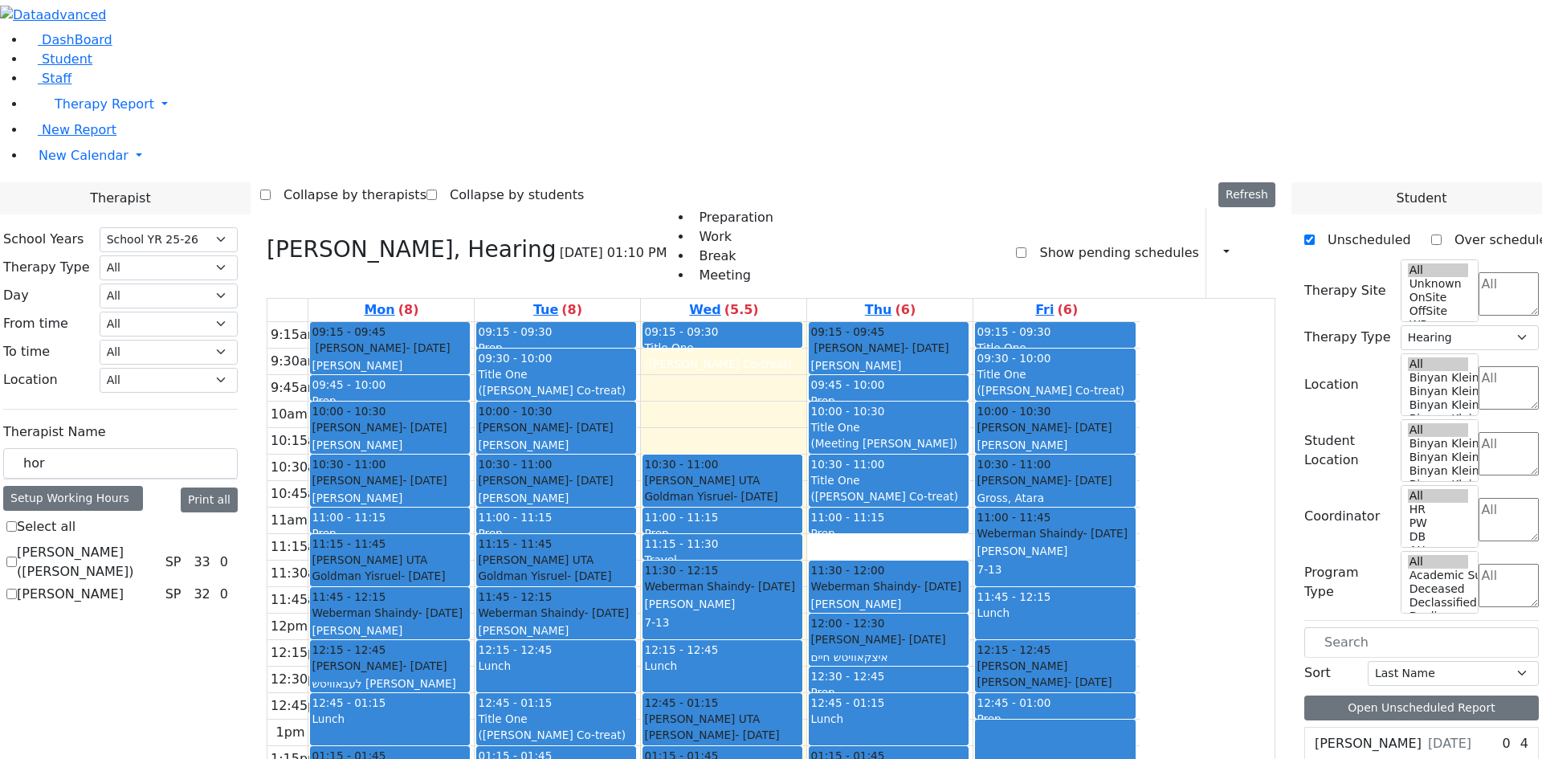
click at [124, 585] on label "[PERSON_NAME]" at bounding box center [70, 594] width 107 height 19
click at [17, 589] on input "[PERSON_NAME]" at bounding box center [11, 594] width 10 height 10
checkbox input "true"
select select "3"
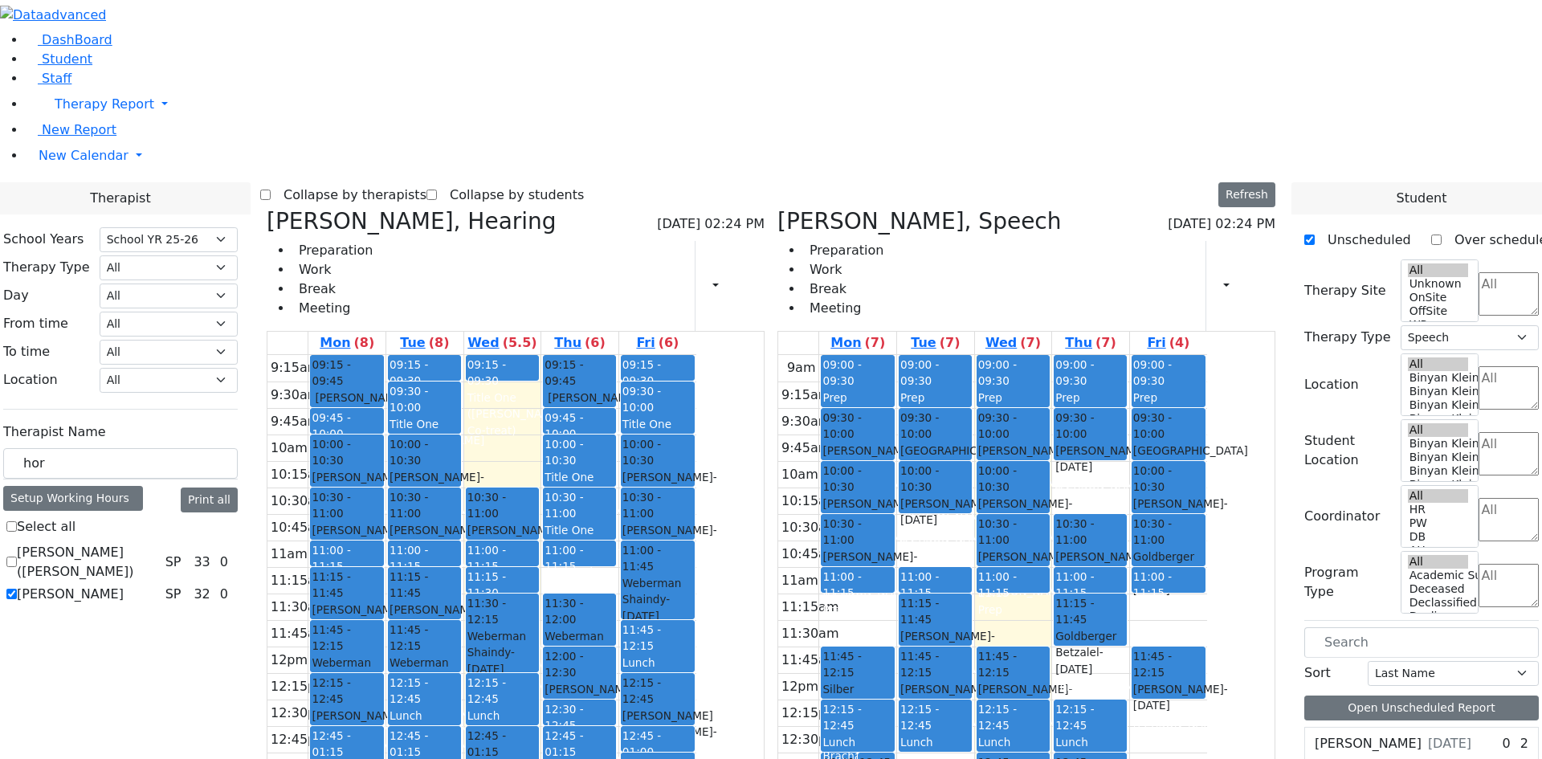
click at [267, 208] on icon at bounding box center [267, 221] width 0 height 27
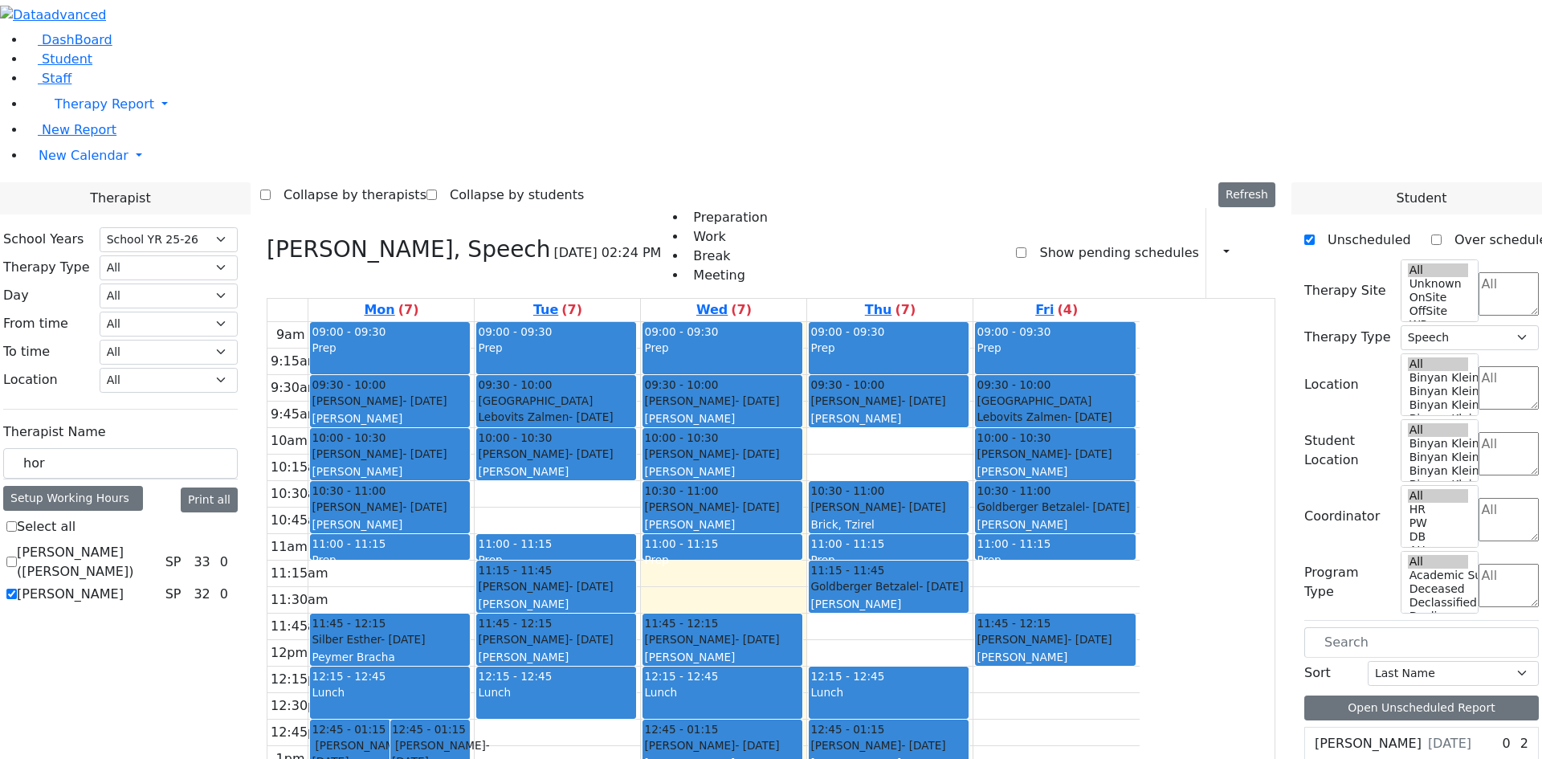
click at [807, 641] on div "09:00 - 09:30 Prep 09:30 - 10:00 Kaufman Jacob - 02/16/2021 Horowitz Shira 10:0…" at bounding box center [723, 640] width 165 height 636
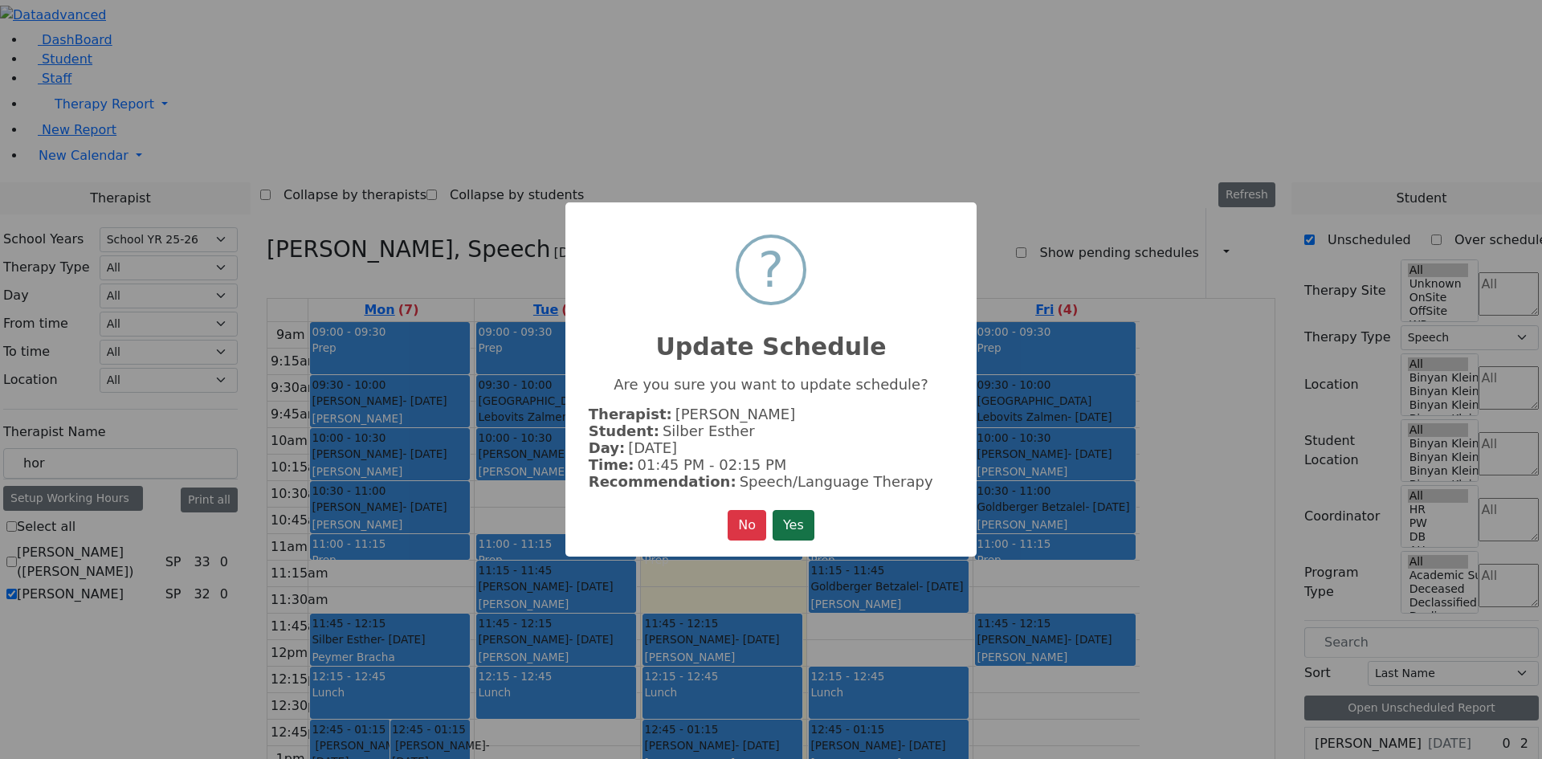
click at [794, 522] on button "Yes" at bounding box center [794, 525] width 42 height 31
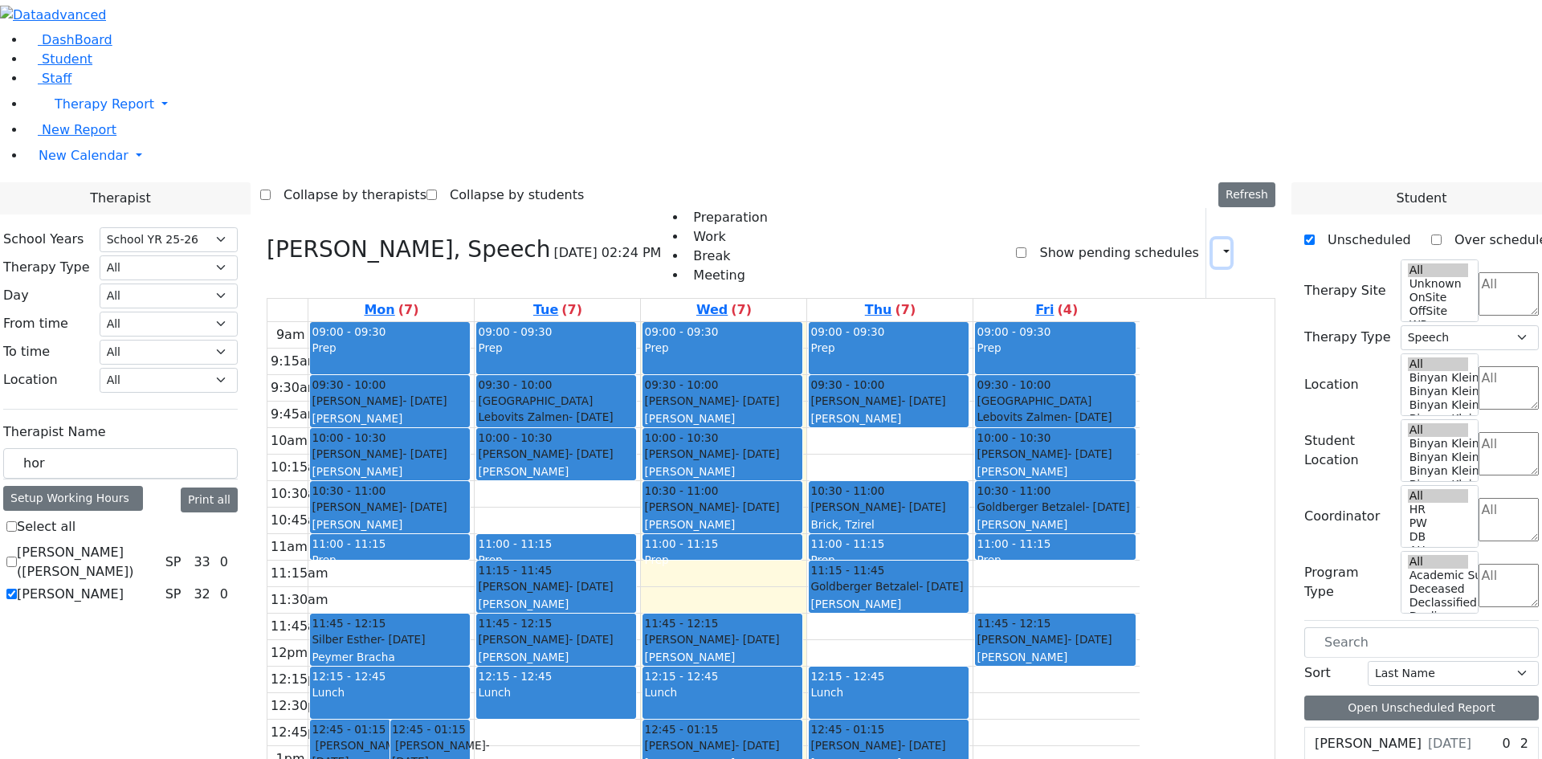
click at [1213, 239] on button "button" at bounding box center [1222, 252] width 18 height 27
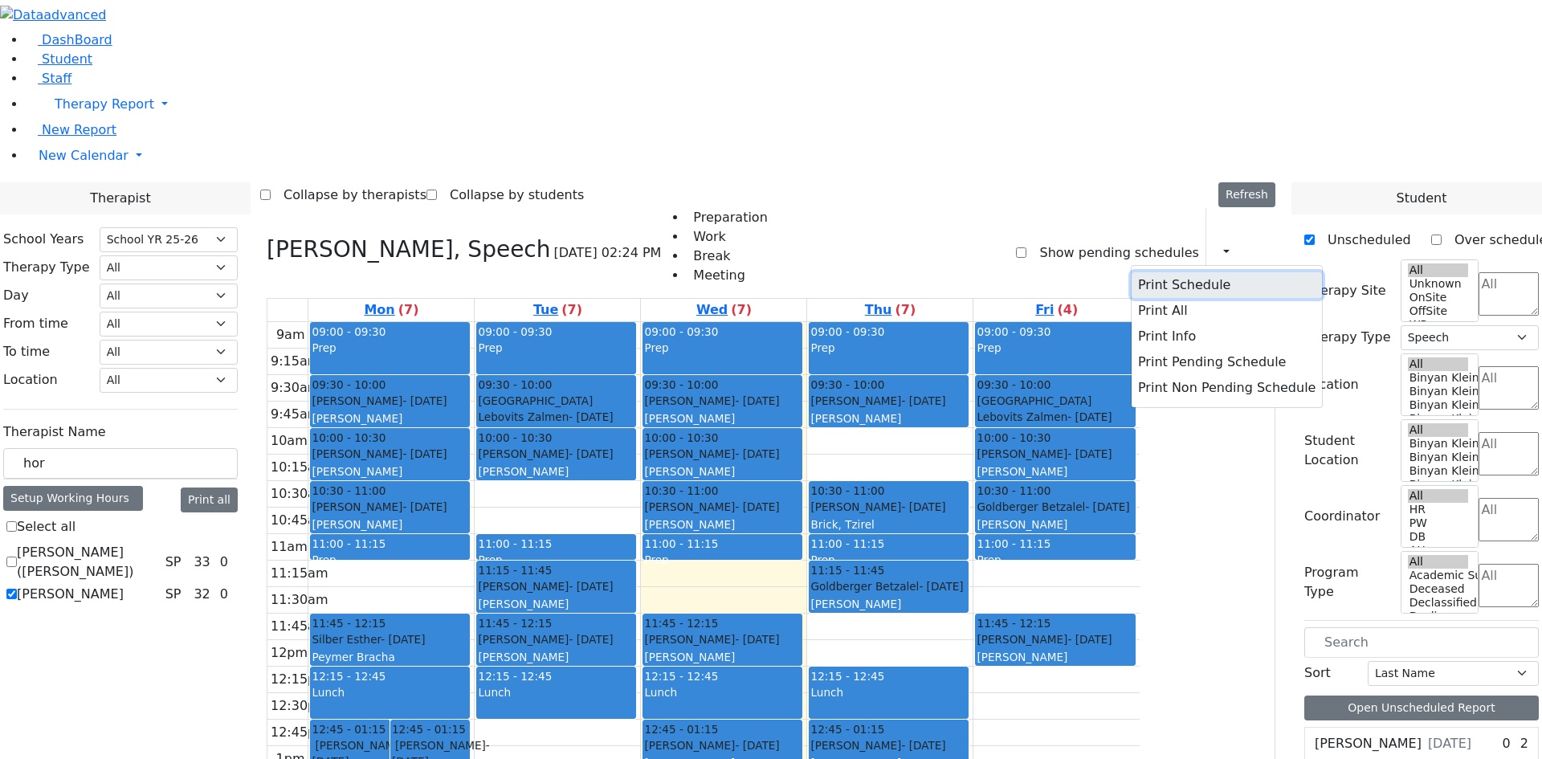
click at [1198, 272] on button "Print Schedule" at bounding box center [1227, 285] width 190 height 26
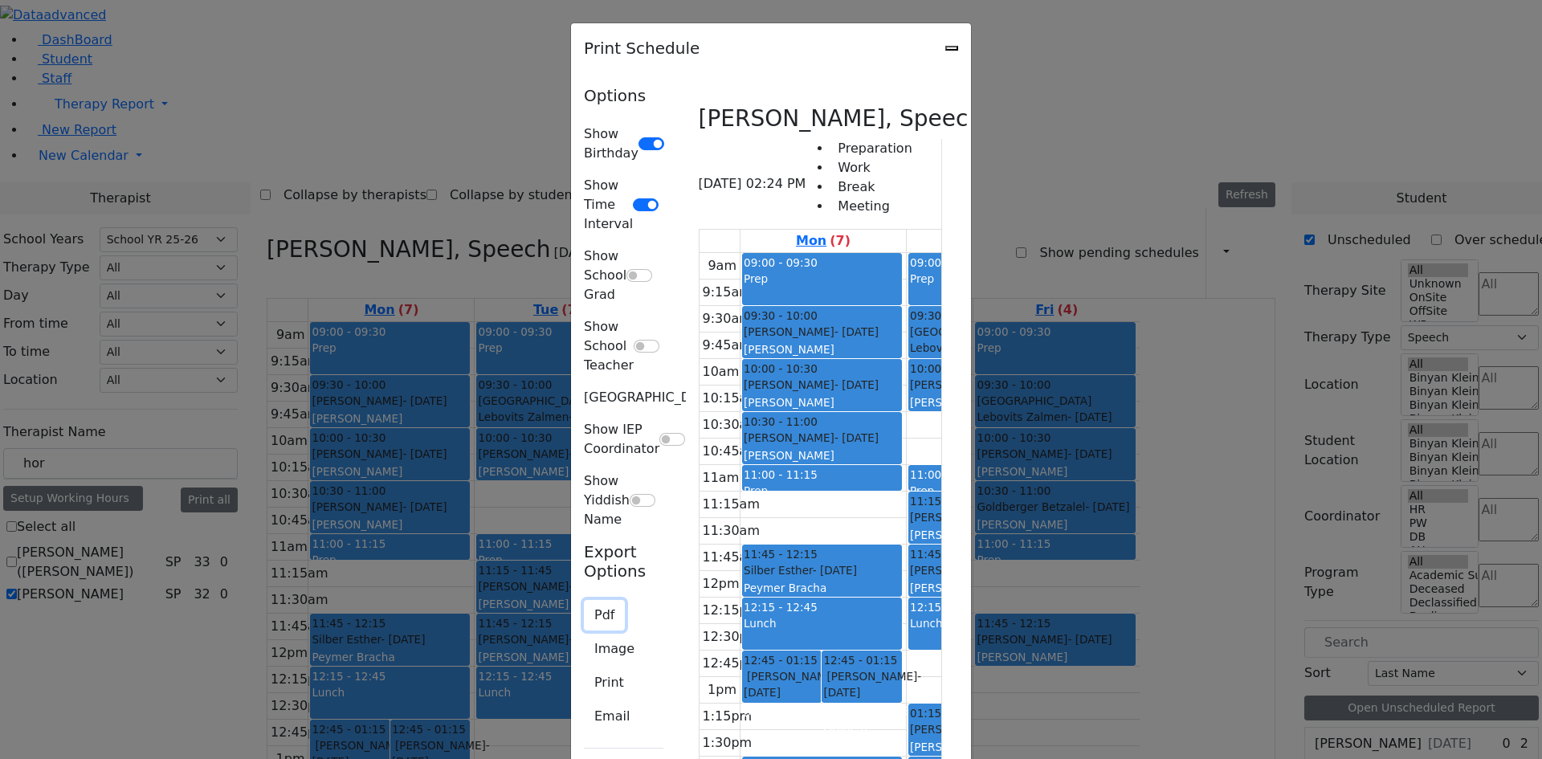
click at [584, 600] on button "Pdf" at bounding box center [604, 615] width 41 height 31
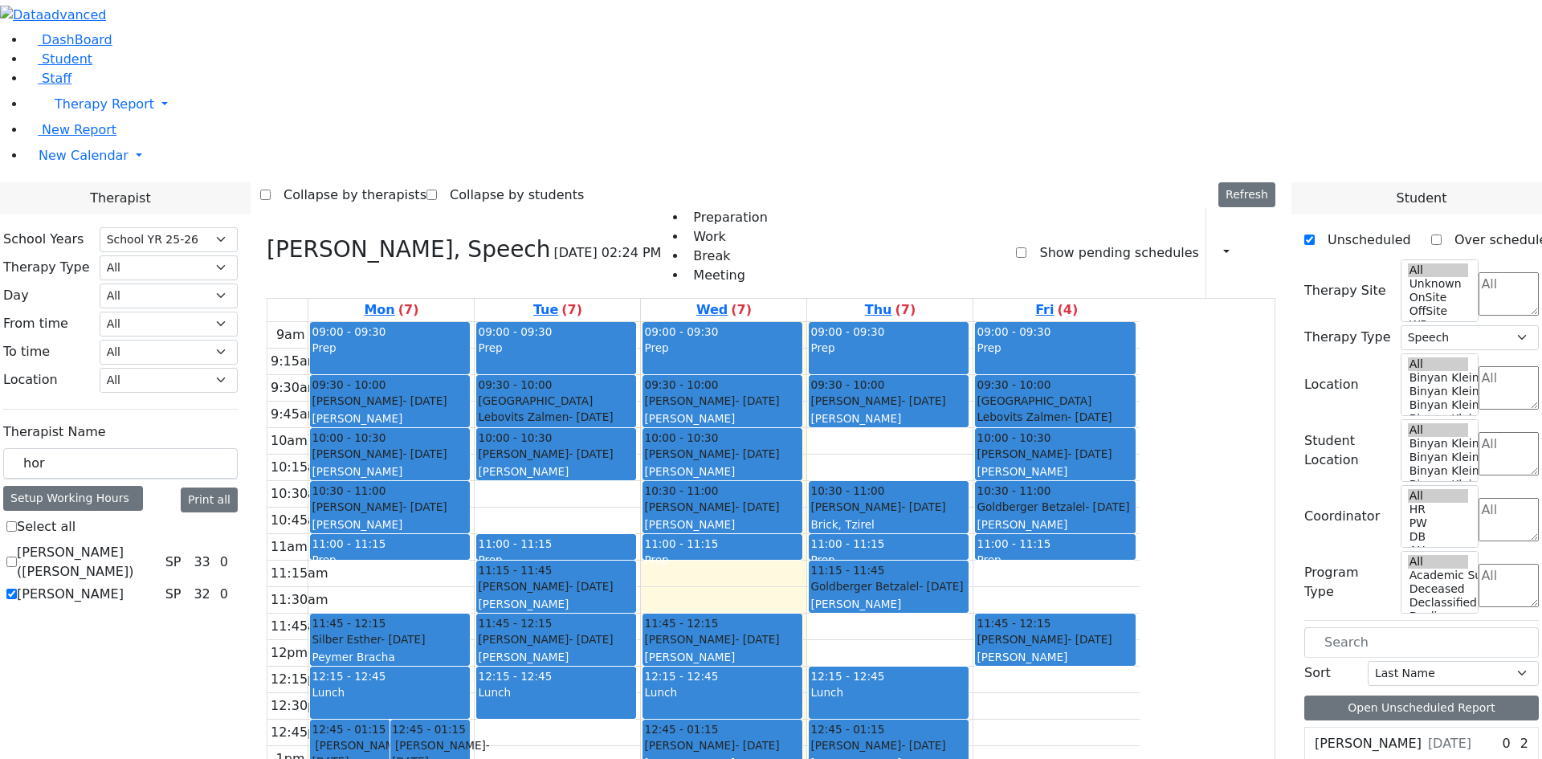
click at [100, 163] on span "New Calendar" at bounding box center [84, 155] width 90 height 15
click at [92, 195] on span "Calendar" at bounding box center [64, 187] width 58 height 15
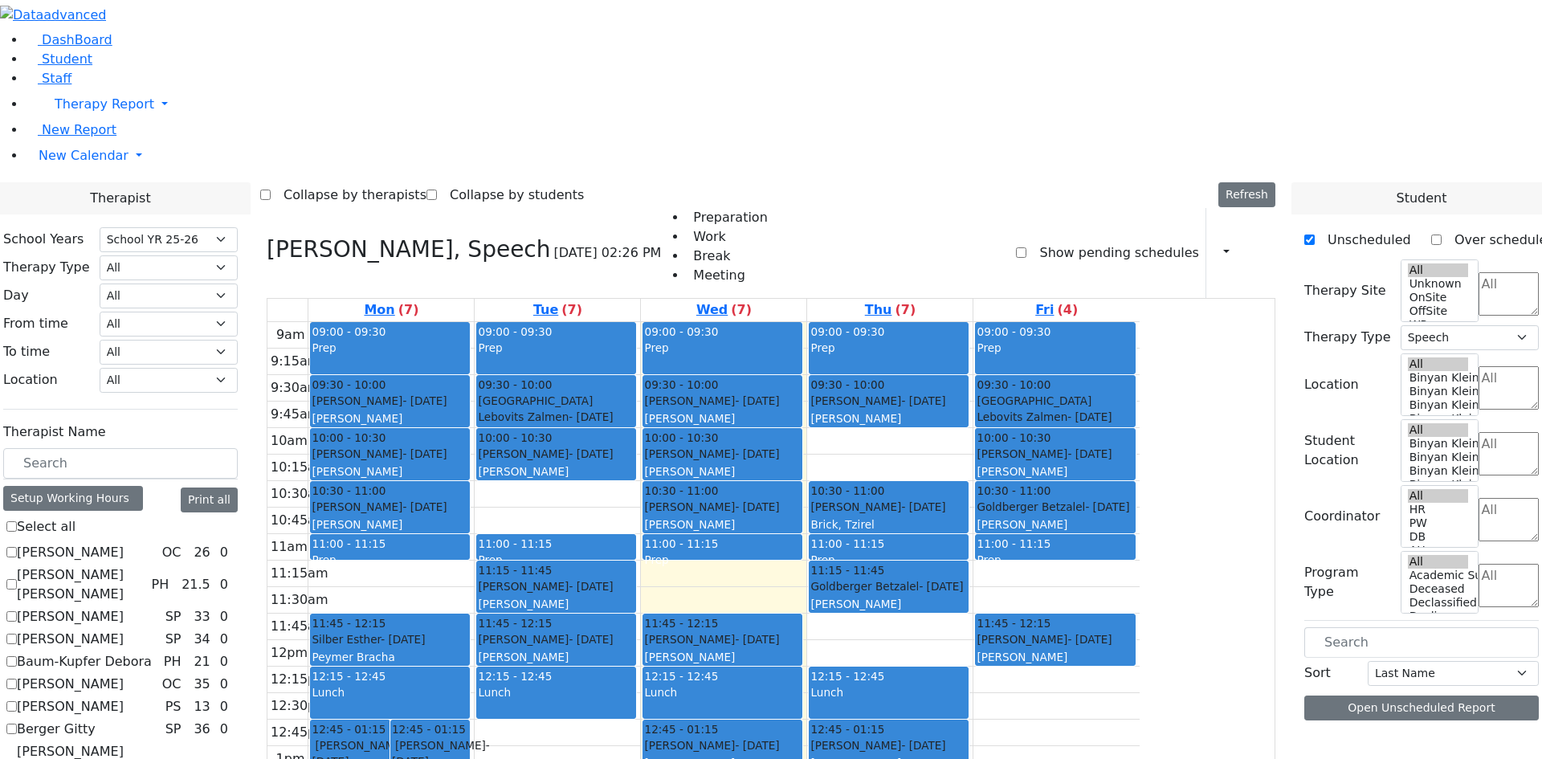
select select "212"
select select "3"
click at [66, 172] on link "New Calendar" at bounding box center [784, 156] width 1517 height 32
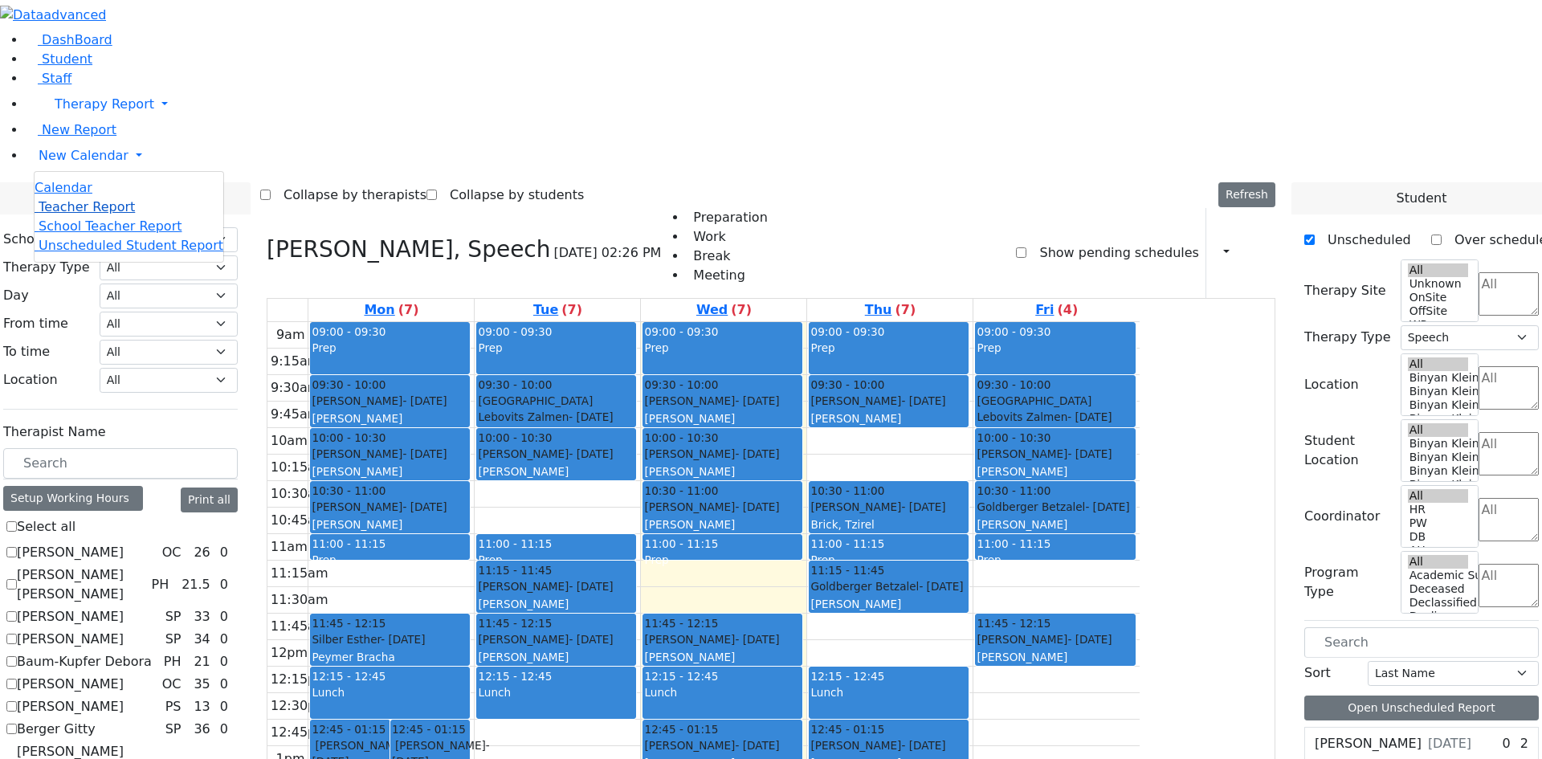
click at [59, 214] on span "Teacher Report" at bounding box center [87, 206] width 96 height 15
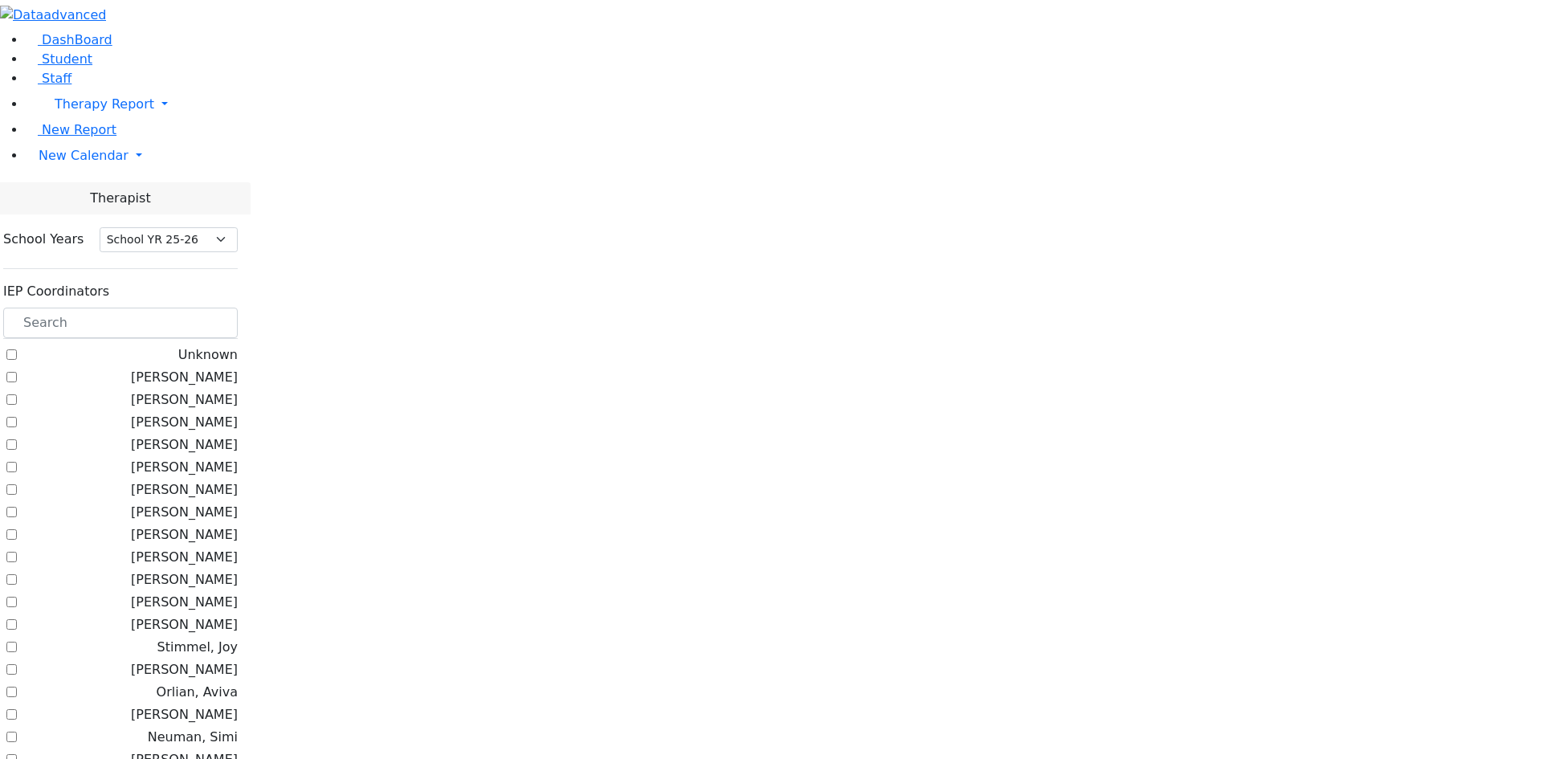
select select "212"
click at [238, 308] on input "text" at bounding box center [120, 323] width 235 height 31
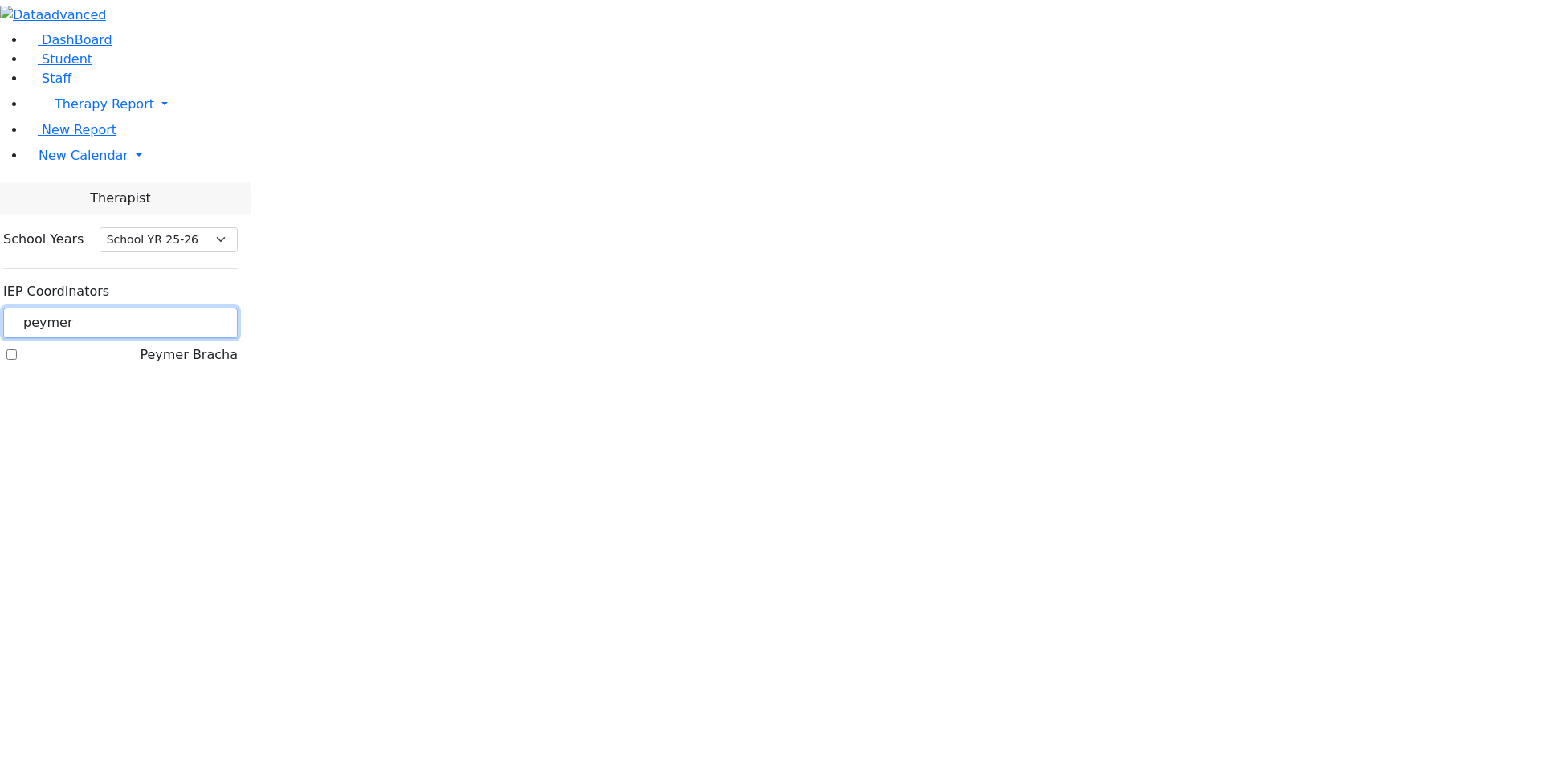
type input "peymer"
click at [203, 345] on label "Peymer Bracha" at bounding box center [189, 354] width 98 height 19
click at [17, 349] on input "Peymer Bracha" at bounding box center [11, 354] width 10 height 10
checkbox input "true"
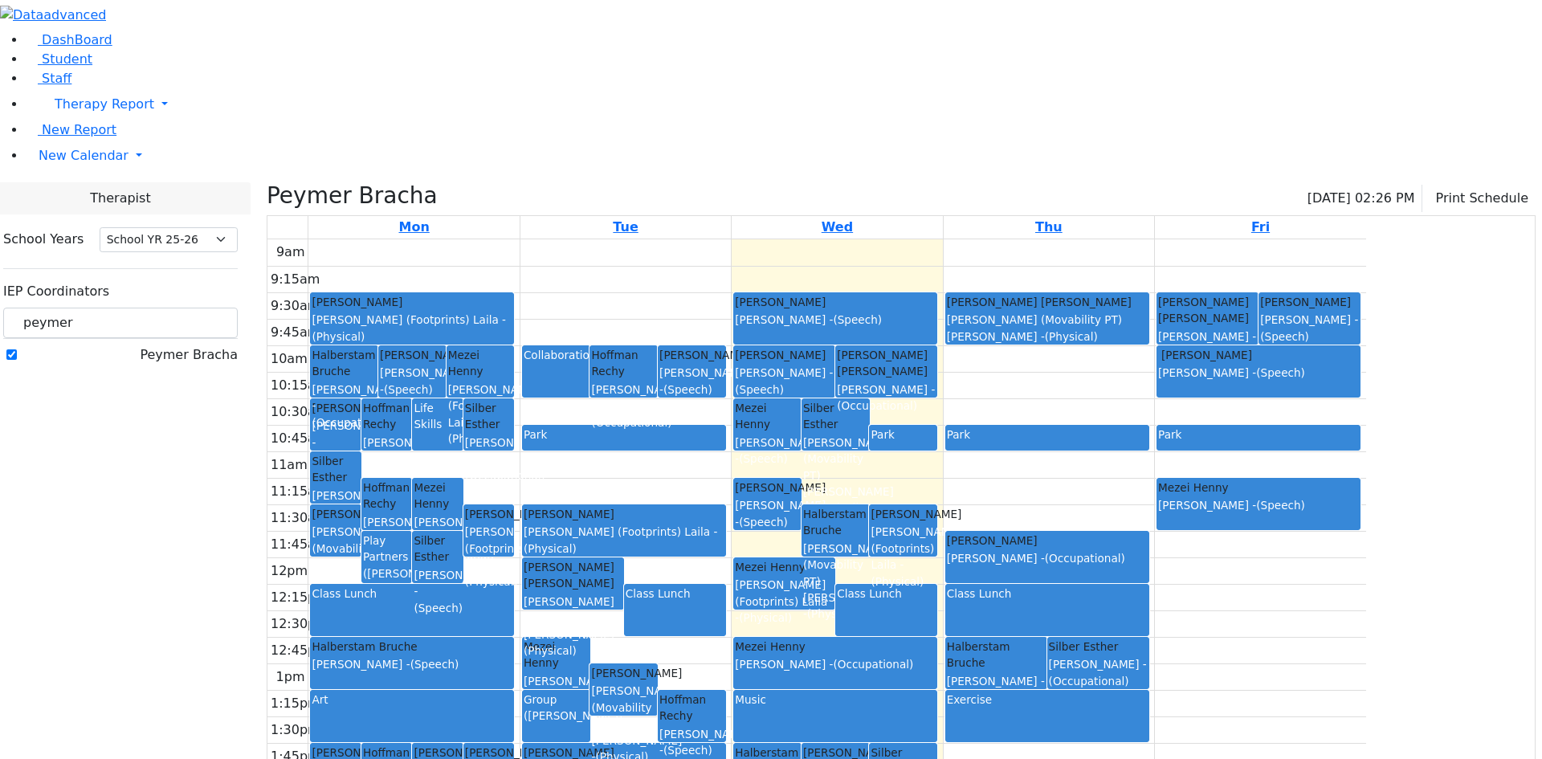
click at [1129, 675] on span "(Occupational)" at bounding box center [1089, 681] width 80 height 13
click at [1362, 500] on div "9am 9:15am 9:30am 9:45am 10am 10:15am 10:30am 10:45am 11am 11:15am 11:30am 11:4…" at bounding box center [817, 557] width 1099 height 636
click at [1148, 656] on div "Sheps Rachel - (Occupational)" at bounding box center [1098, 672] width 99 height 33
click at [638, 305] on div "9am 9:15am 9:30am 9:45am 10am 10:15am 10:30am 10:45am 11am 11:15am 11:30am 11:4…" at bounding box center [817, 557] width 1099 height 636
click at [461, 400] on div "Life Skills" at bounding box center [437, 416] width 47 height 33
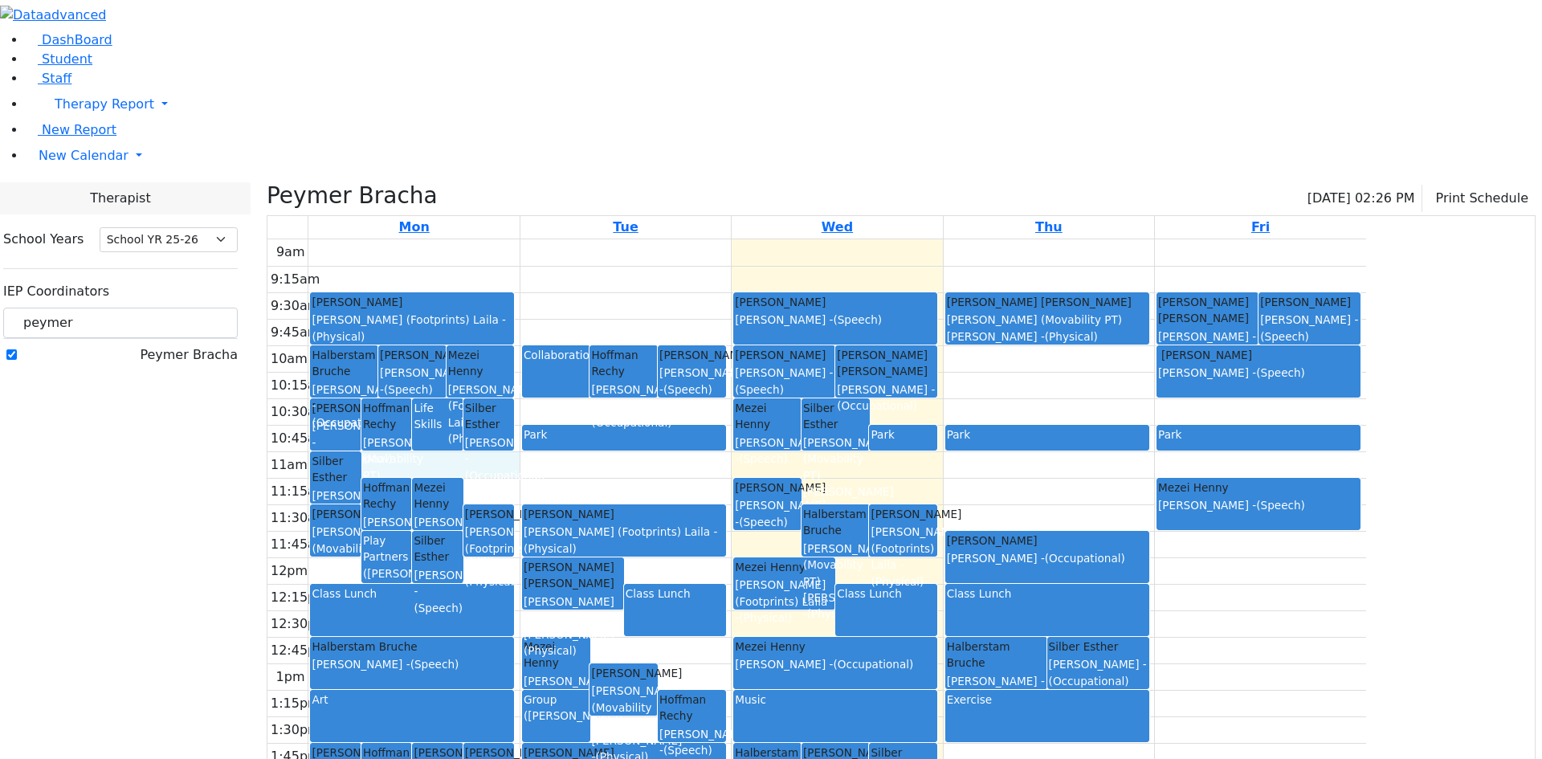
click at [621, 308] on div "9am 9:15am 9:30am 9:45am 10am 10:15am 10:30am 10:45am 11am 11:15am 11:30am 11:4…" at bounding box center [817, 557] width 1099 height 636
click at [589, 347] on div "Collaboration" at bounding box center [556, 355] width 65 height 16
click at [718, 251] on div "9am 9:15am 9:30am 9:45am 10am 10:15am 10:30am 10:45am 11am 11:15am 11:30am 11:4…" at bounding box center [817, 557] width 1099 height 636
click at [445, 347] on div "Katz Rivka" at bounding box center [412, 355] width 65 height 16
click at [461, 400] on div "Life Skills" at bounding box center [437, 425] width 47 height 50
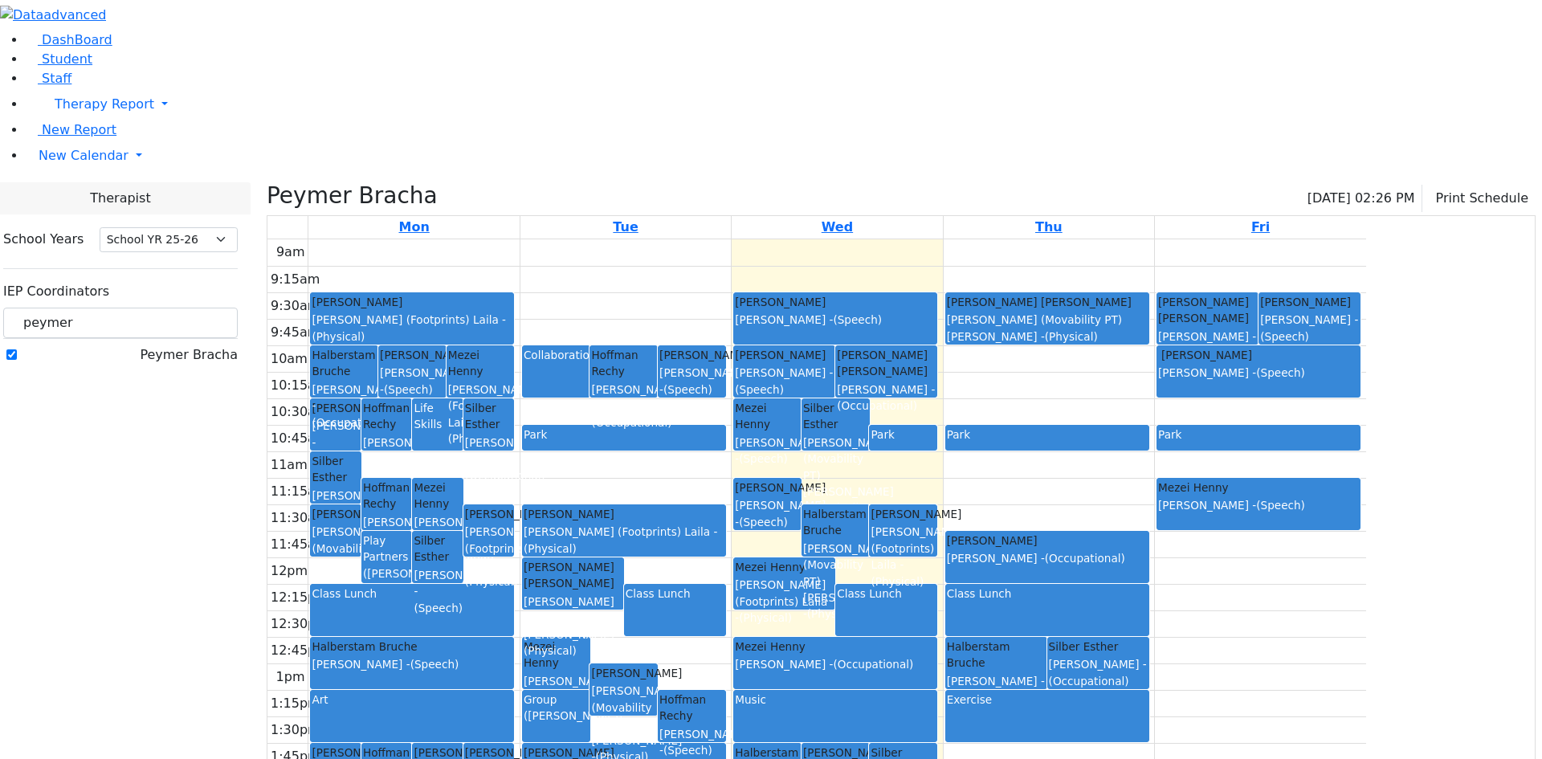
click at [445, 347] on div "Katz Rivka" at bounding box center [412, 355] width 65 height 16
click at [462, 479] on div "Mezei Henny Matsri Miriam - (Occupational)" at bounding box center [437, 504] width 49 height 51
click at [616, 305] on div "9am 9:15am 9:30am 9:45am 10am 10:15am 10:30am 10:45am 11am 11:15am 11:30am 11:4…" at bounding box center [817, 557] width 1099 height 636
click at [1196, 239] on div "9am 9:15am 9:30am 9:45am 10am 10:15am 10:30am 10:45am 11am 11:15am 11:30am 11:4…" at bounding box center [817, 557] width 1099 height 636
click at [1215, 239] on div "9am 9:15am 9:30am 9:45am 10am 10:15am 10:30am 10:45am 11am 11:15am 11:30am 11:4…" at bounding box center [817, 557] width 1099 height 636
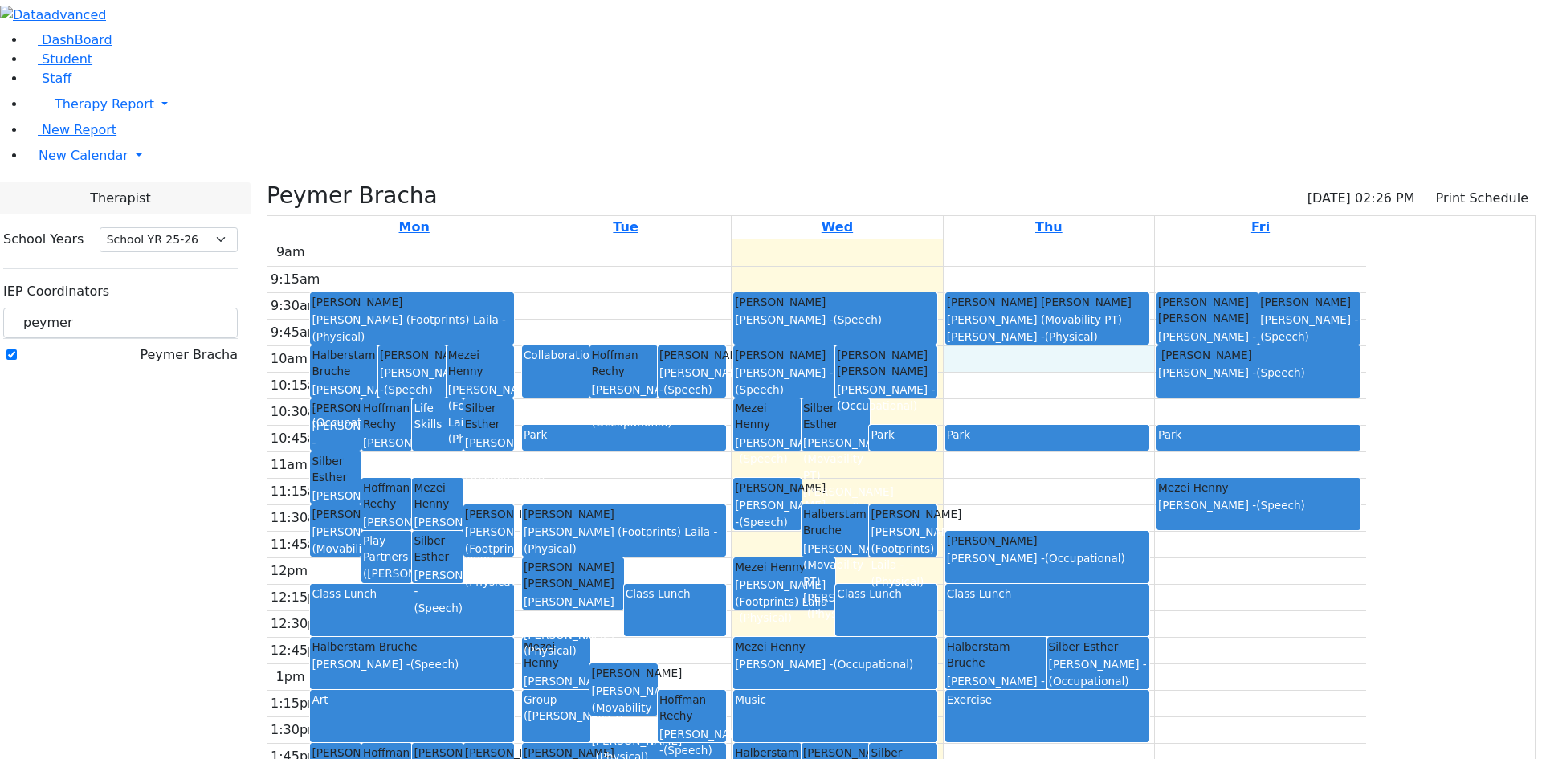
click at [1218, 239] on div "9am 9:15am 9:30am 9:45am 10am 10:15am 10:30am 10:45am 11am 11:15am 11:30am 11:4…" at bounding box center [817, 557] width 1099 height 636
click at [589, 347] on div "Collaboration" at bounding box center [556, 372] width 65 height 50
click at [461, 400] on div "Life Skills" at bounding box center [437, 416] width 47 height 33
click at [445, 365] on div "Epstein Chava - (Speech)" at bounding box center [412, 381] width 65 height 33
click at [766, 239] on div "9am 9:15am 9:30am 9:45am 10am 10:15am 10:30am 10:45am 11am 11:15am 11:30am 11:4…" at bounding box center [817, 557] width 1099 height 636
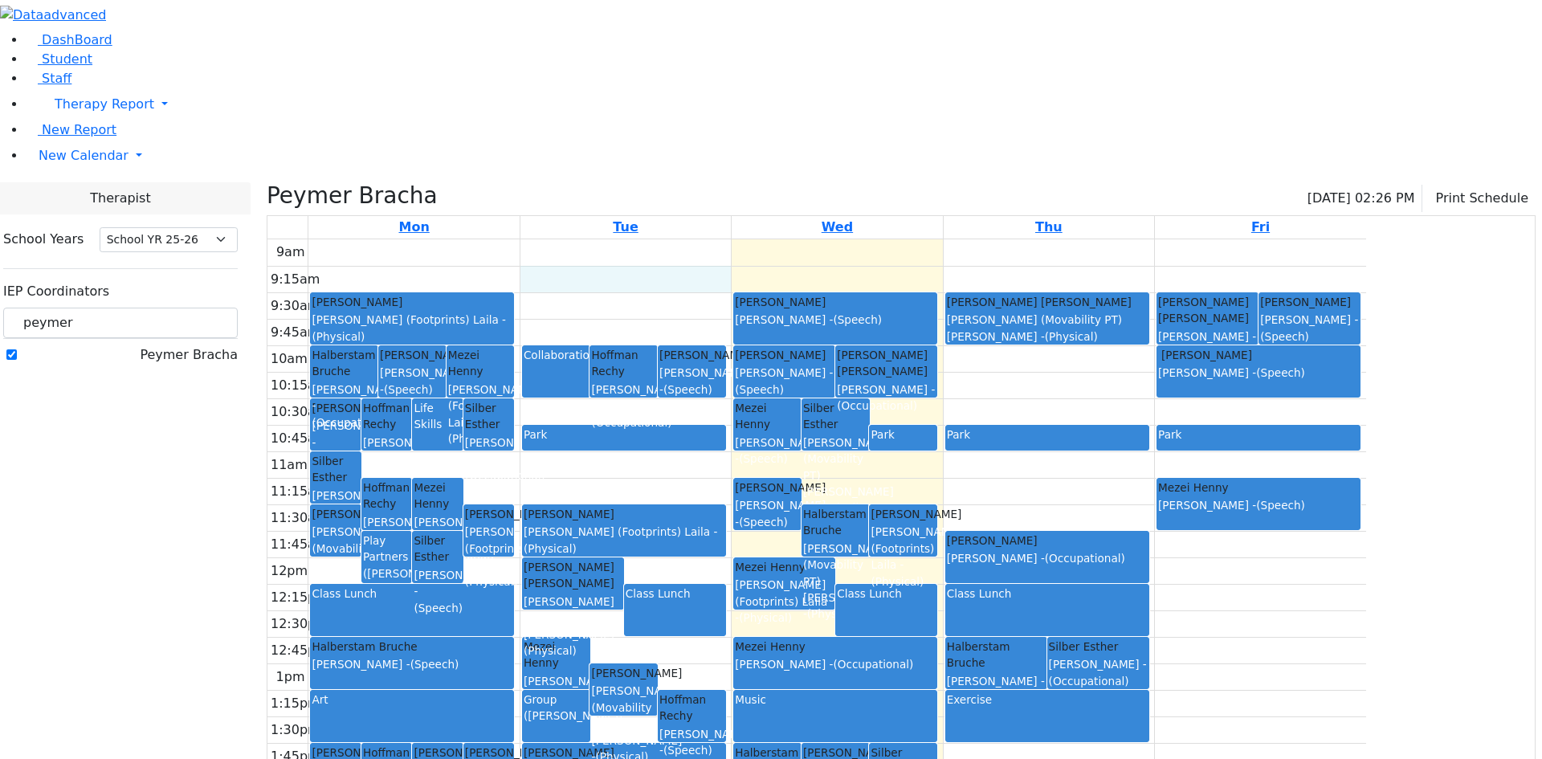
click at [461, 400] on div "Life Skills" at bounding box center [437, 425] width 47 height 50
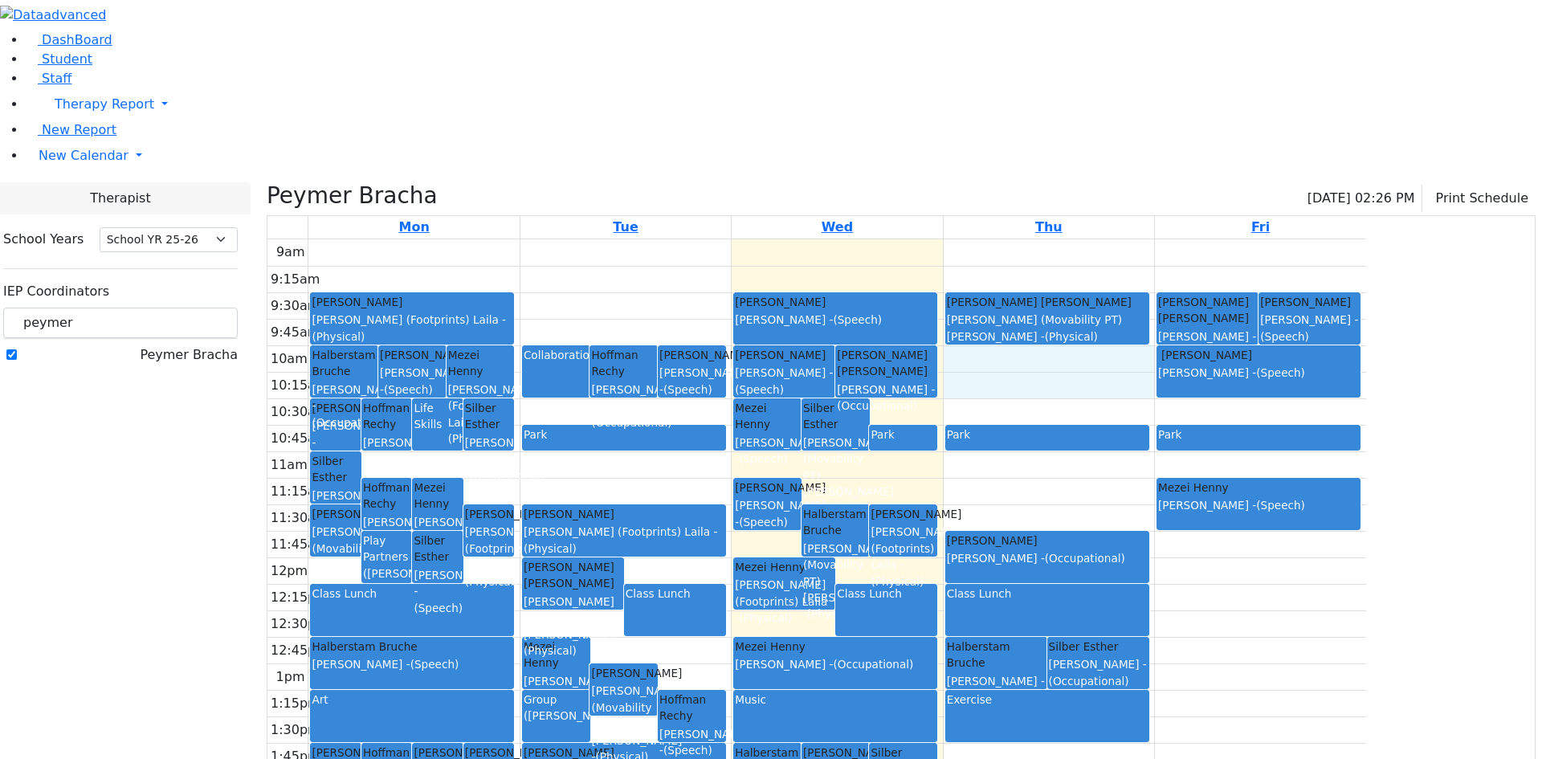
drag, startPoint x: 1211, startPoint y: 198, endPoint x: 1209, endPoint y: 213, distance: 15.3
click at [1209, 239] on div "9am 9:15am 9:30am 9:45am 10am 10:15am 10:30am 10:45am 11am 11:15am 11:30am 11:4…" at bounding box center [817, 557] width 1099 height 636
click at [771, 250] on div "9am 9:15am 9:30am 9:45am 10am 10:15am 10:30am 10:45am 11am 11:15am 11:30am 11:4…" at bounding box center [817, 557] width 1099 height 636
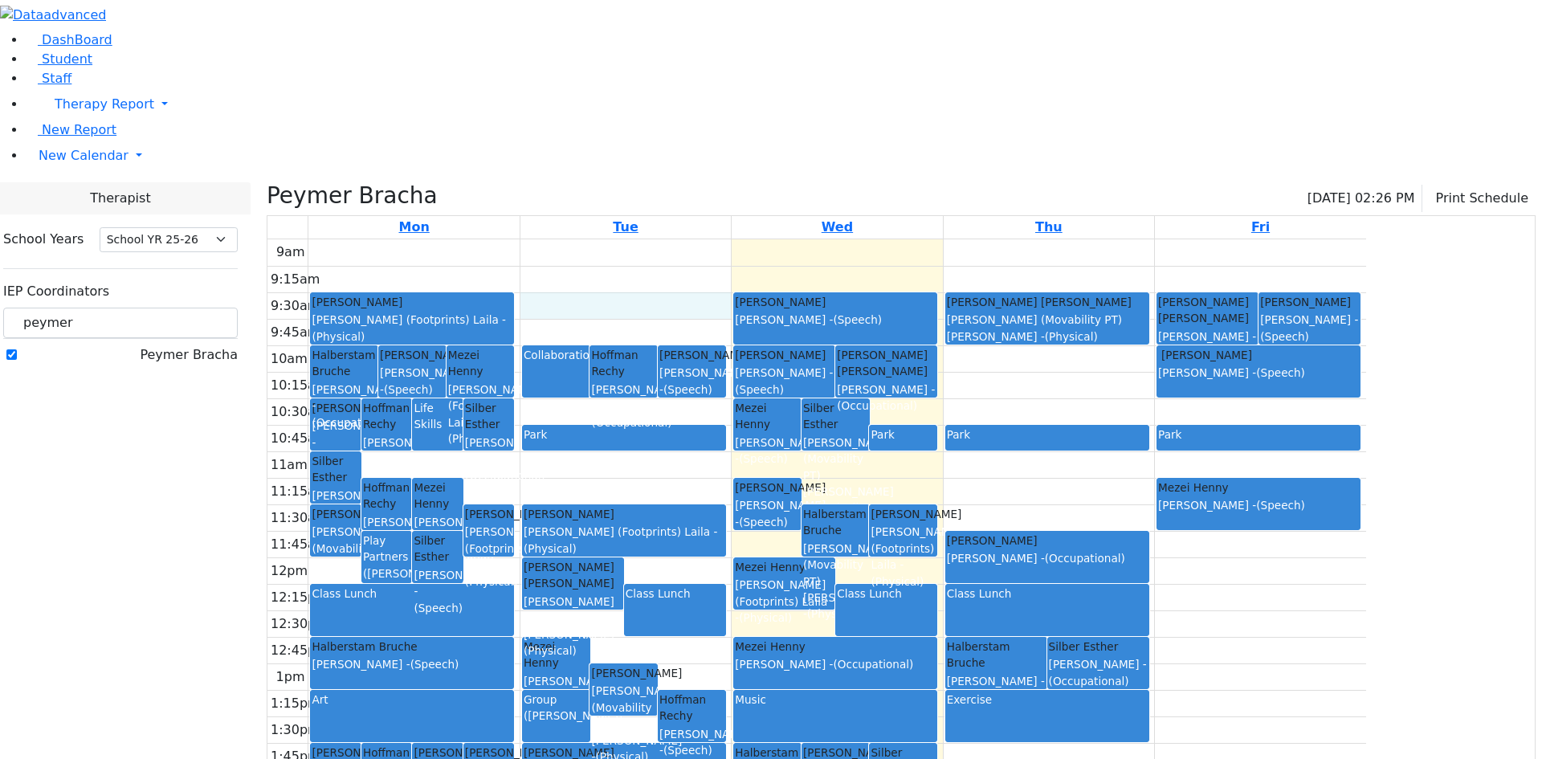
click at [778, 239] on div "9am 9:15am 9:30am 9:45am 10am 10:15am 10:30am 10:45am 11am 11:15am 11:30am 11:4…" at bounding box center [817, 557] width 1099 height 636
click at [783, 239] on div "9am 9:15am 9:30am 9:45am 10am 10:15am 10:30am 10:45am 11am 11:15am 11:30am 11:4…" at bounding box center [817, 557] width 1099 height 636
click at [784, 239] on div "9am 9:15am 9:30am 9:45am 10am 10:15am 10:30am 10:45am 11am 11:15am 11:30am 11:4…" at bounding box center [817, 557] width 1099 height 636
click at [793, 239] on div "9am 9:15am 9:30am 9:45am 10am 10:15am 10:30am 10:45am 11am 11:15am 11:30am 11:4…" at bounding box center [817, 557] width 1099 height 636
click at [800, 239] on div "9am 9:15am 9:30am 9:45am 10am 10:15am 10:30am 10:45am 11am 11:15am 11:30am 11:4…" at bounding box center [817, 557] width 1099 height 636
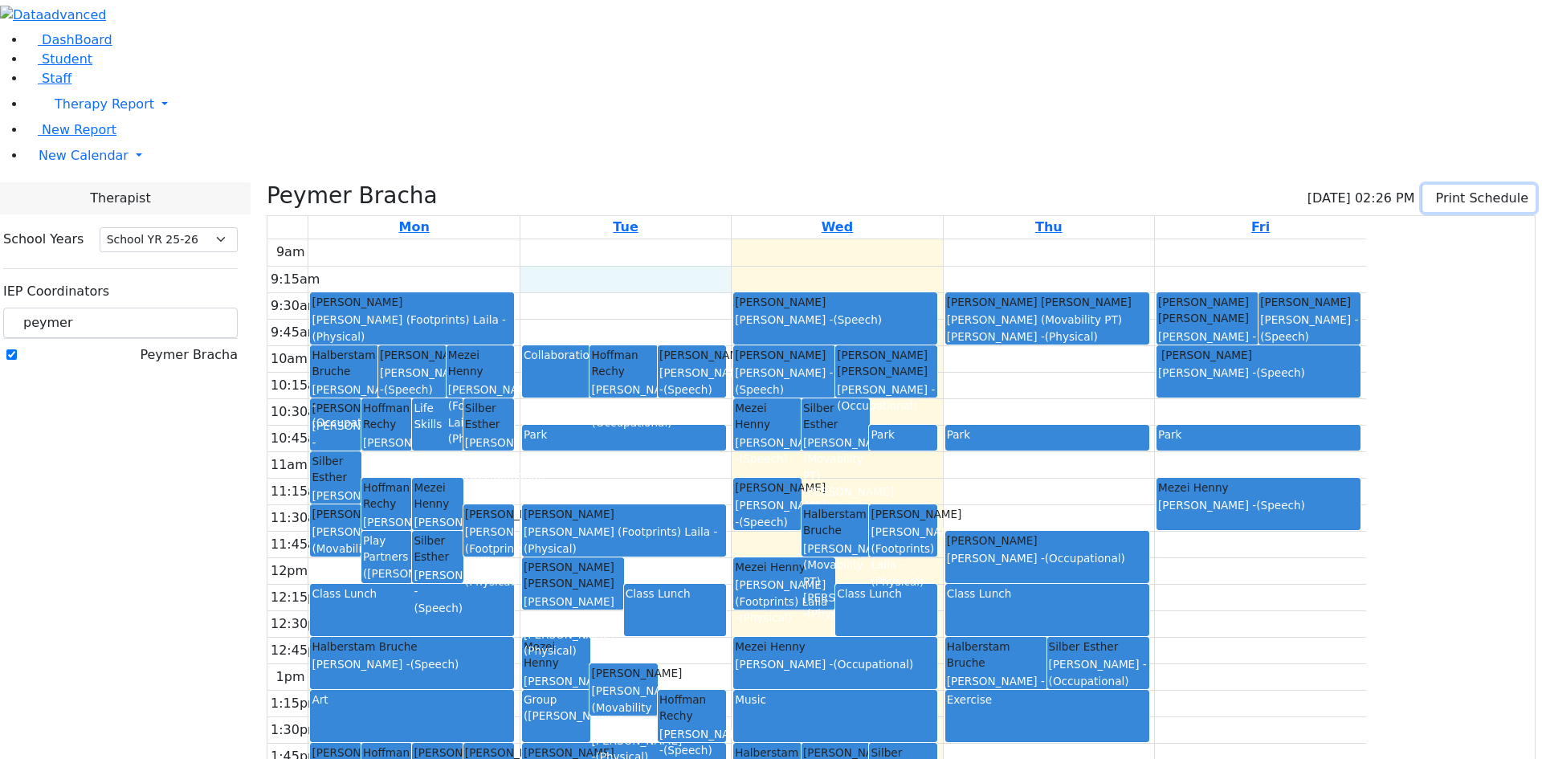
click at [1479, 185] on button "Print Schedule" at bounding box center [1479, 198] width 113 height 27
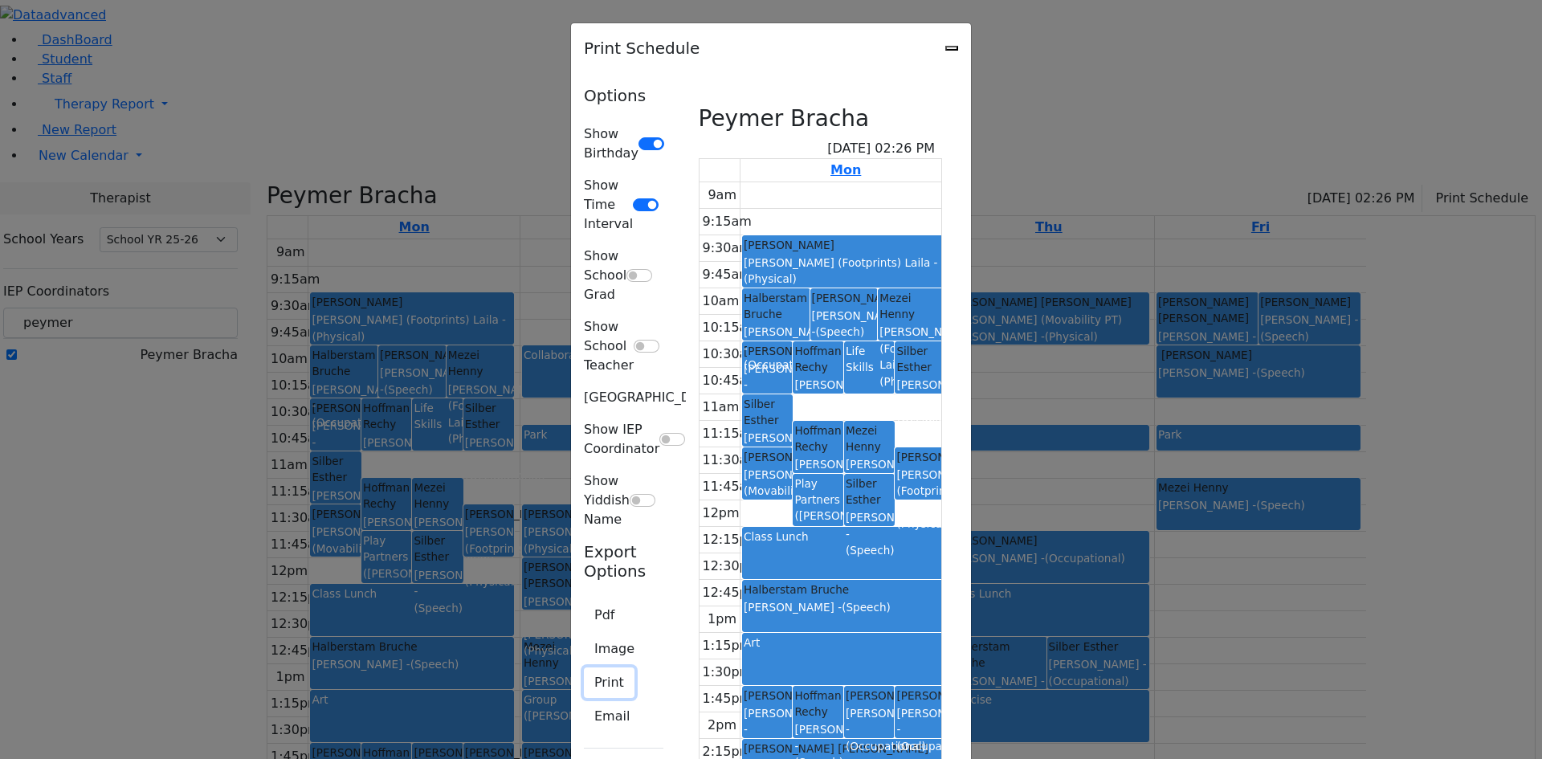
click at [584, 668] on button "Print" at bounding box center [609, 683] width 51 height 31
